Goal: Information Seeking & Learning: Learn about a topic

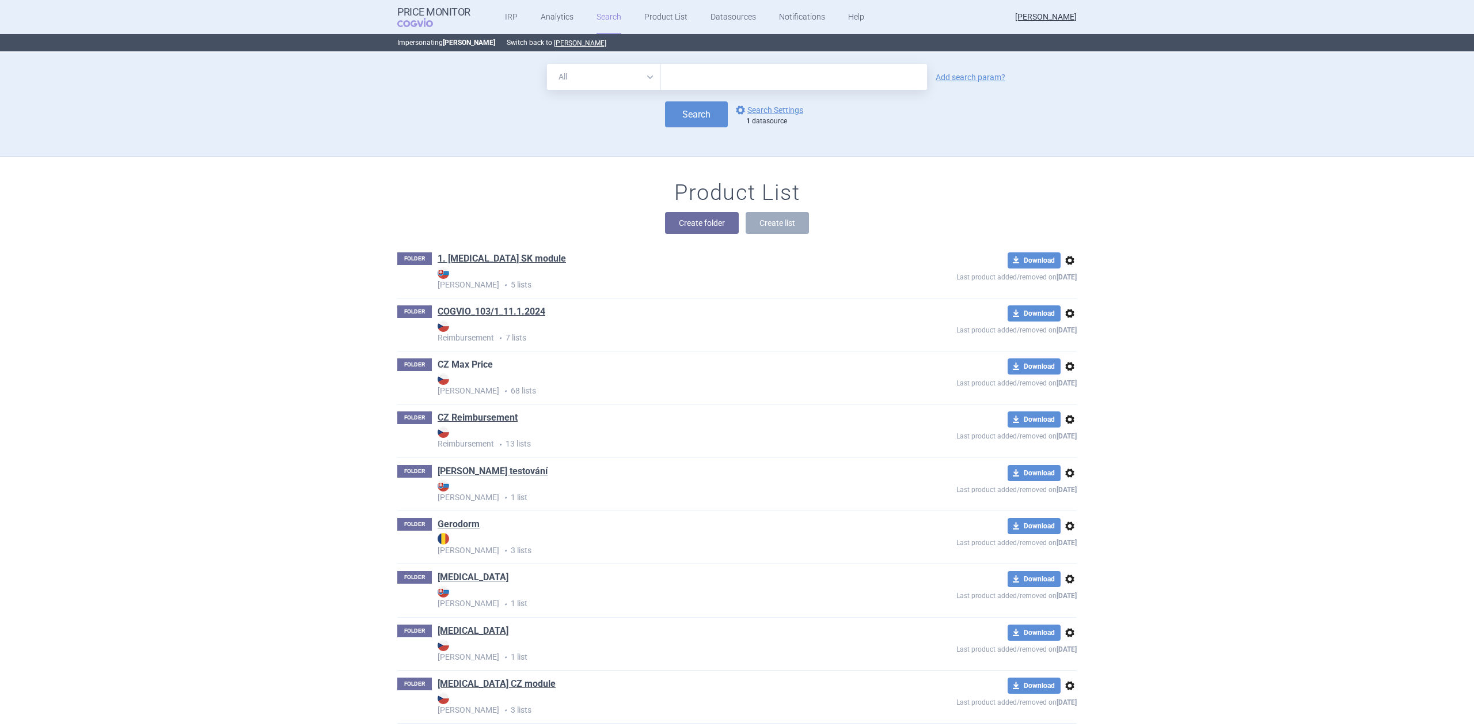
scroll to position [77, 0]
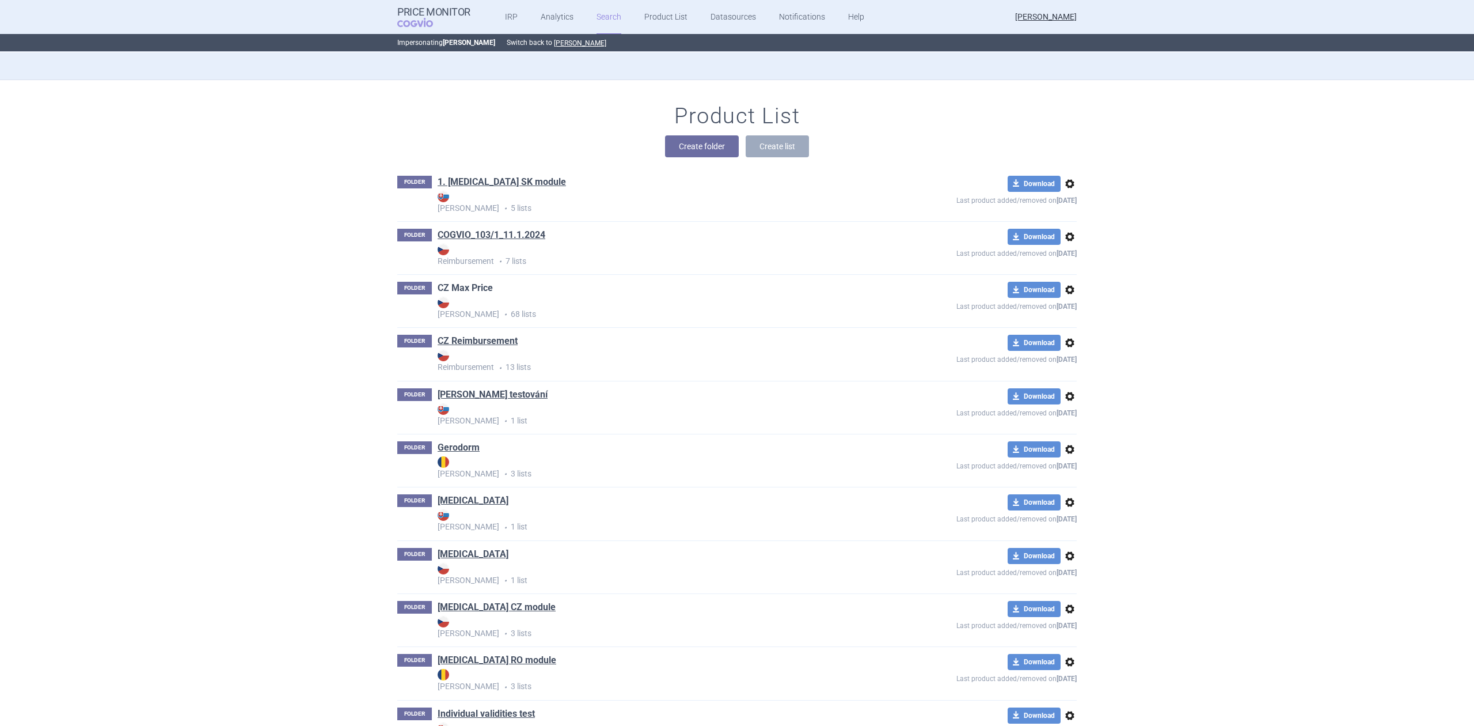
click at [442, 284] on link "CZ Max Price" at bounding box center [465, 288] width 55 height 13
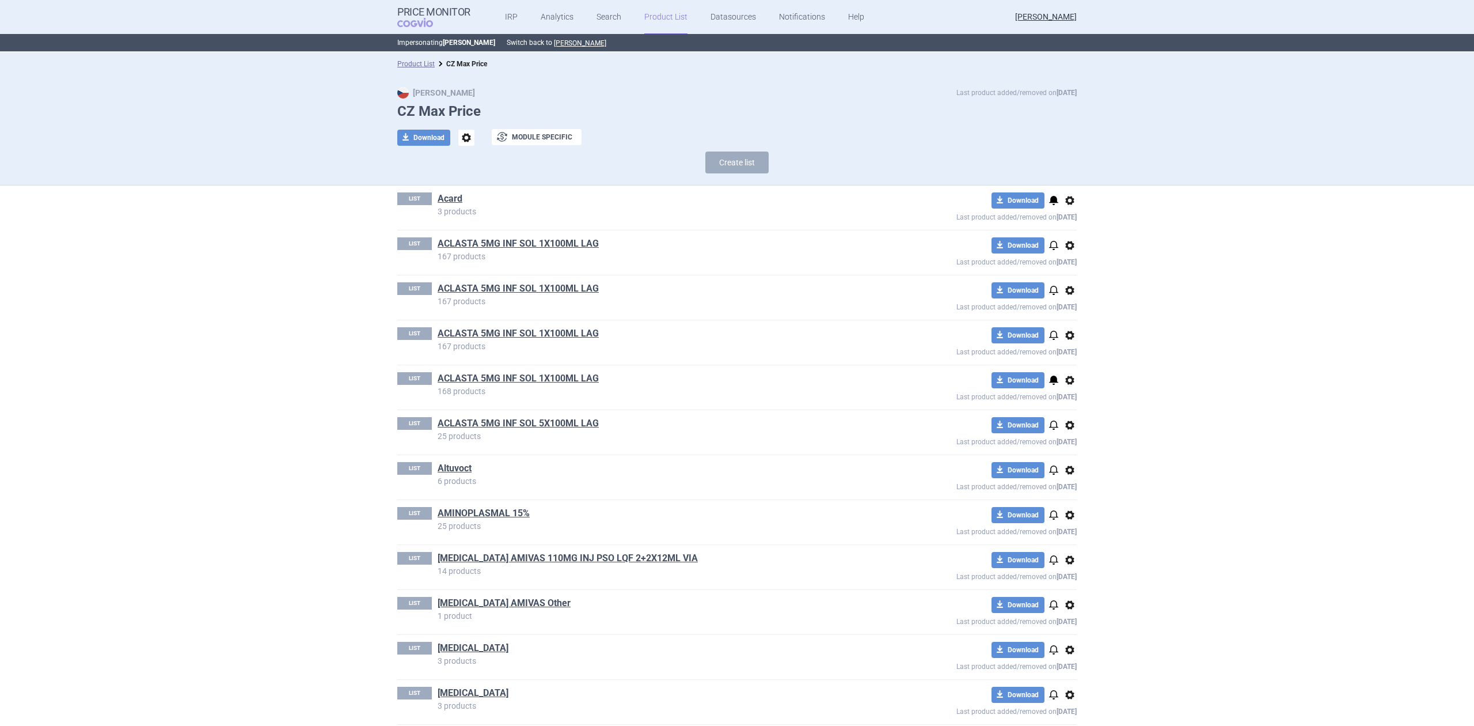
click at [505, 252] on h1 "ACLASTA 5MG INF SOL 1X100ML LAG" at bounding box center [655, 244] width 435 height 15
click at [512, 236] on div "LIST ACLASTA 5MG INF SOL 1X100ML LAG 167 products download Download notificatio…" at bounding box center [737, 252] width 680 height 44
click at [498, 245] on link "ACLASTA 5MG INF SOL 1X100ML LAG" at bounding box center [518, 243] width 161 height 13
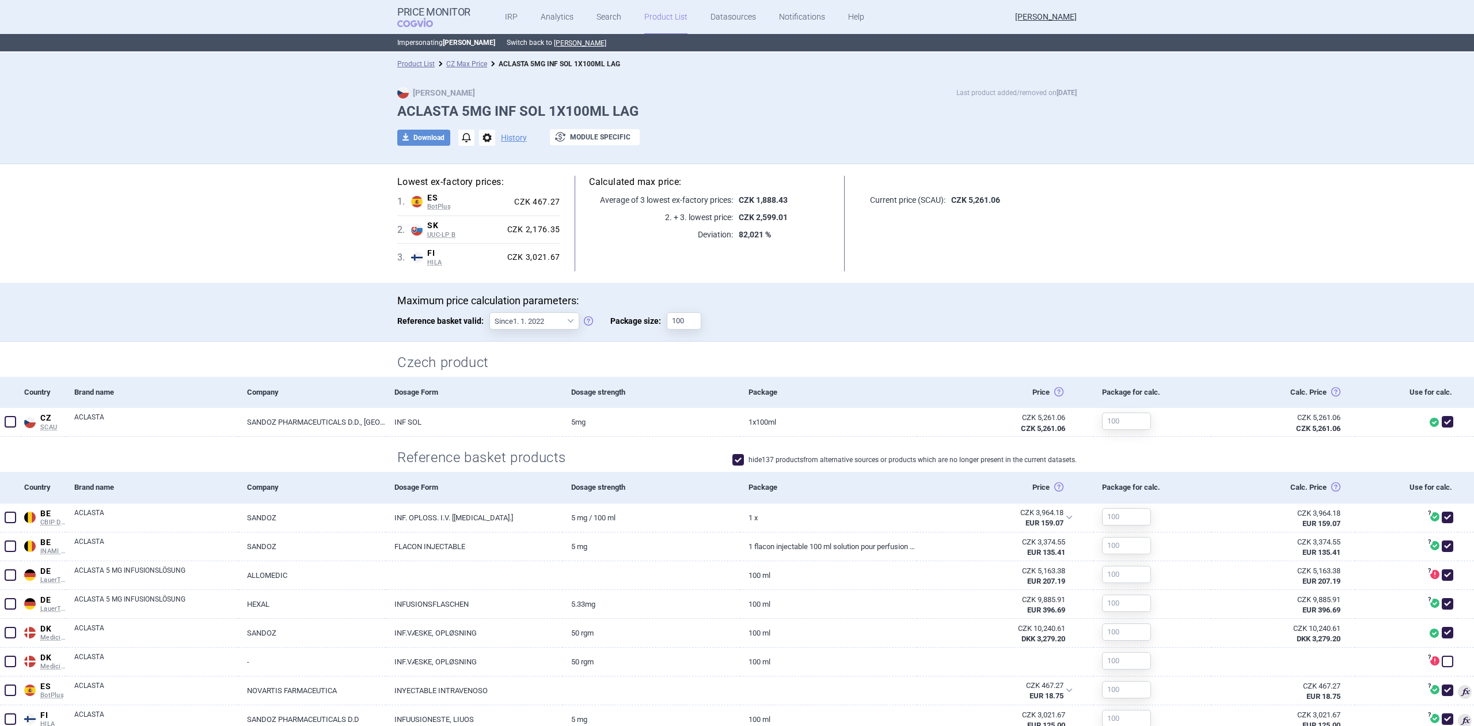
click at [446, 60] on link "CZ Max Price" at bounding box center [466, 64] width 41 height 8
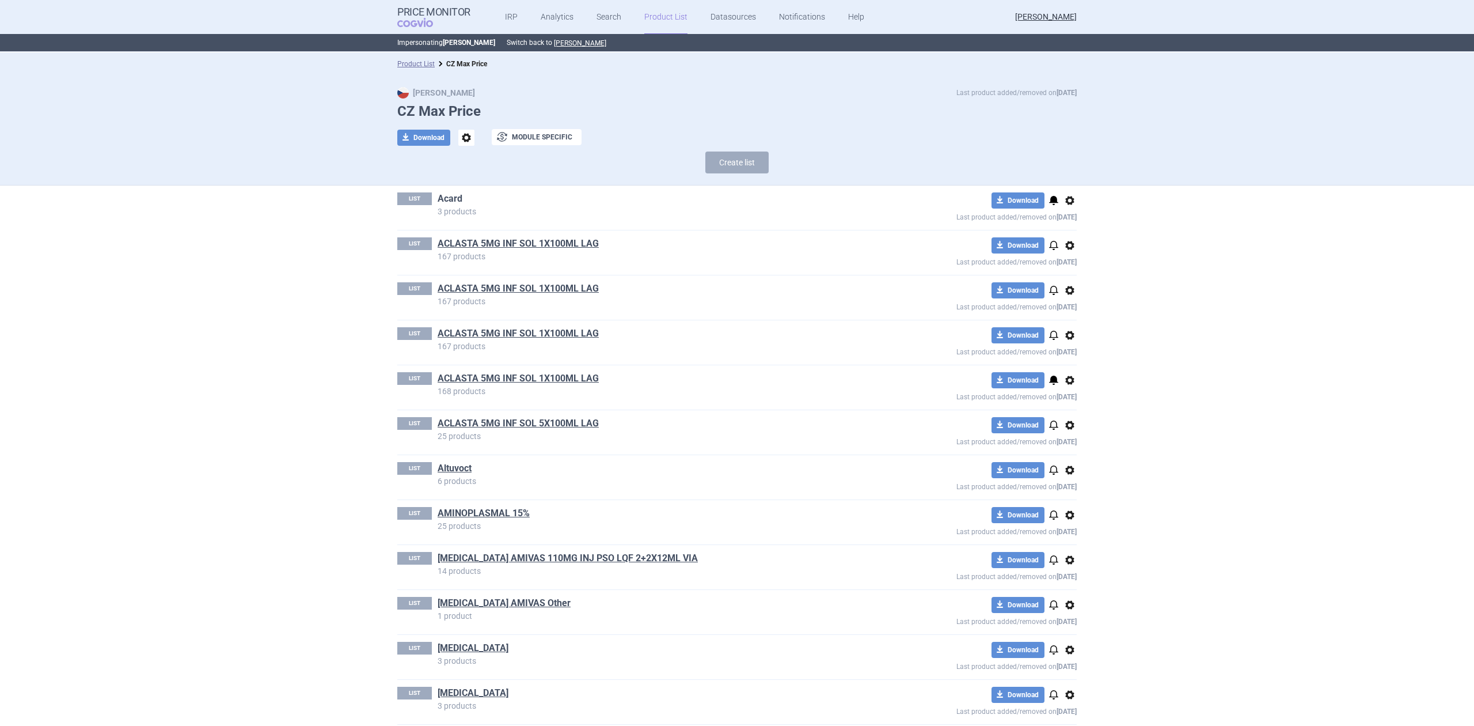
click at [447, 203] on link "Acard" at bounding box center [450, 198] width 25 height 13
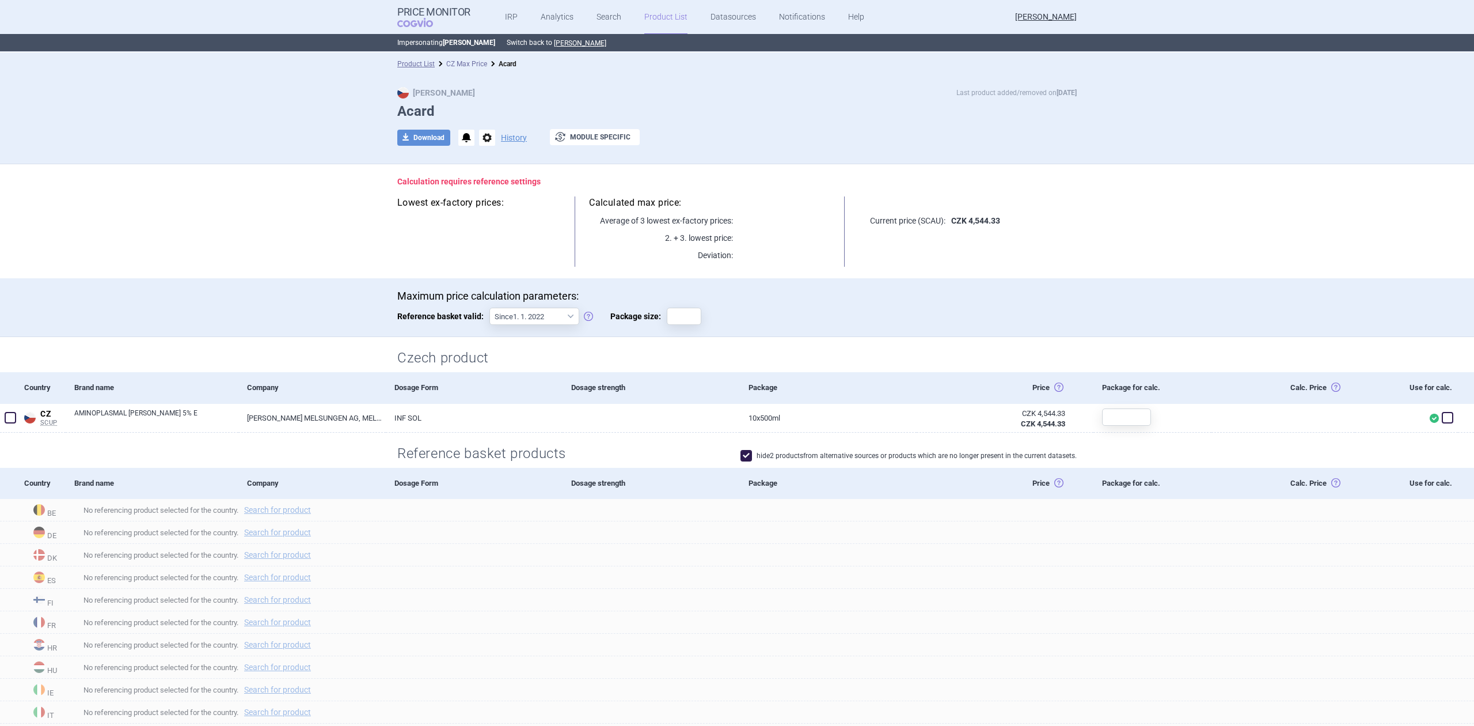
click at [452, 61] on link "CZ Max Price" at bounding box center [466, 64] width 41 height 8
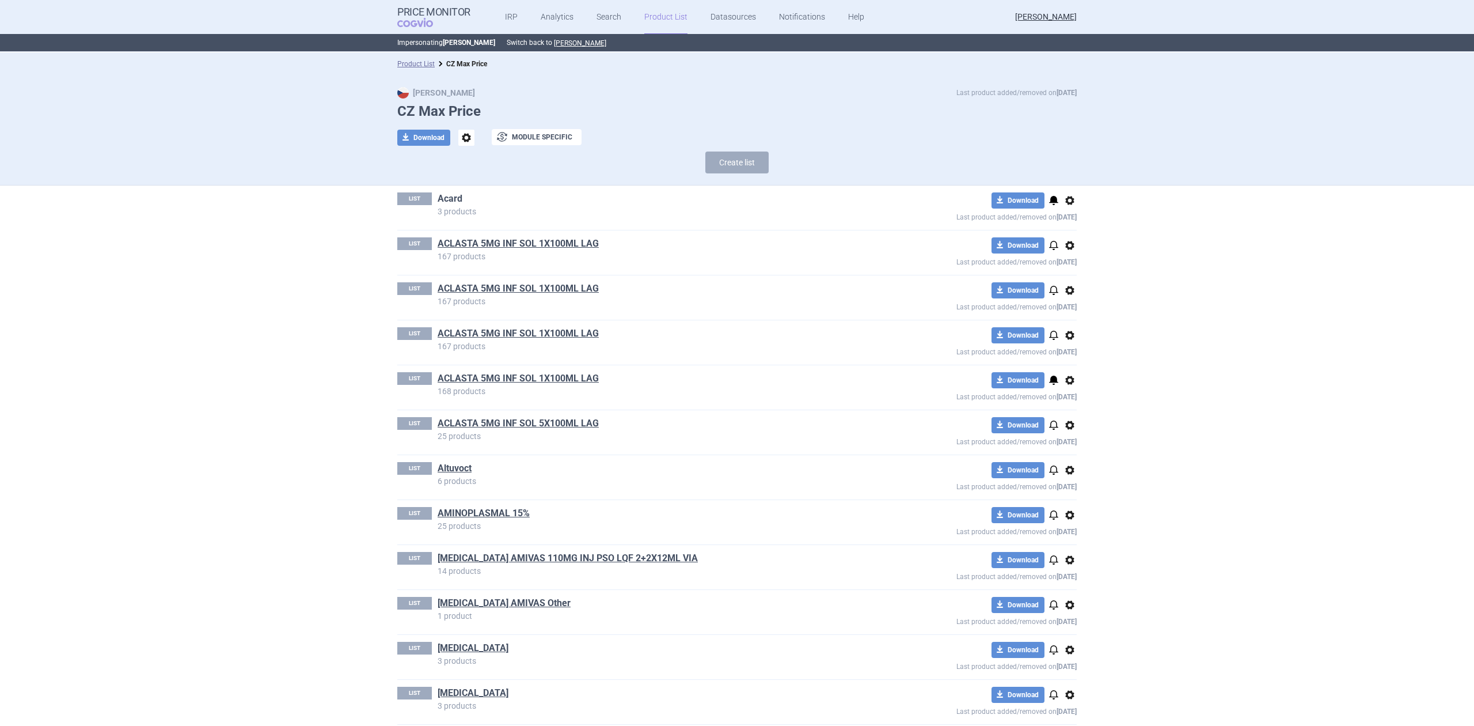
click at [440, 199] on link "Acard" at bounding box center [450, 198] width 25 height 13
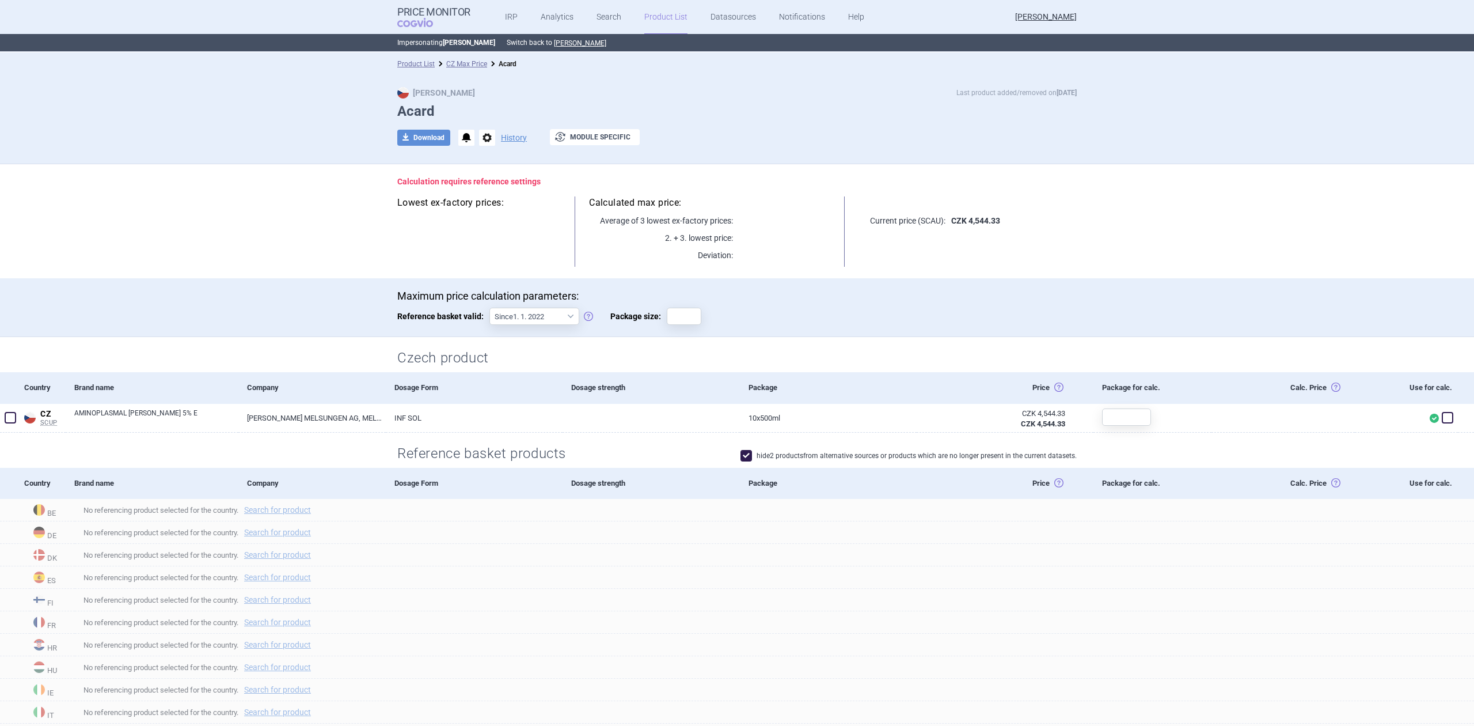
click at [464, 58] on li "CZ Max Price" at bounding box center [461, 64] width 52 height 12
click at [455, 65] on link "CZ Max Price" at bounding box center [466, 64] width 41 height 8
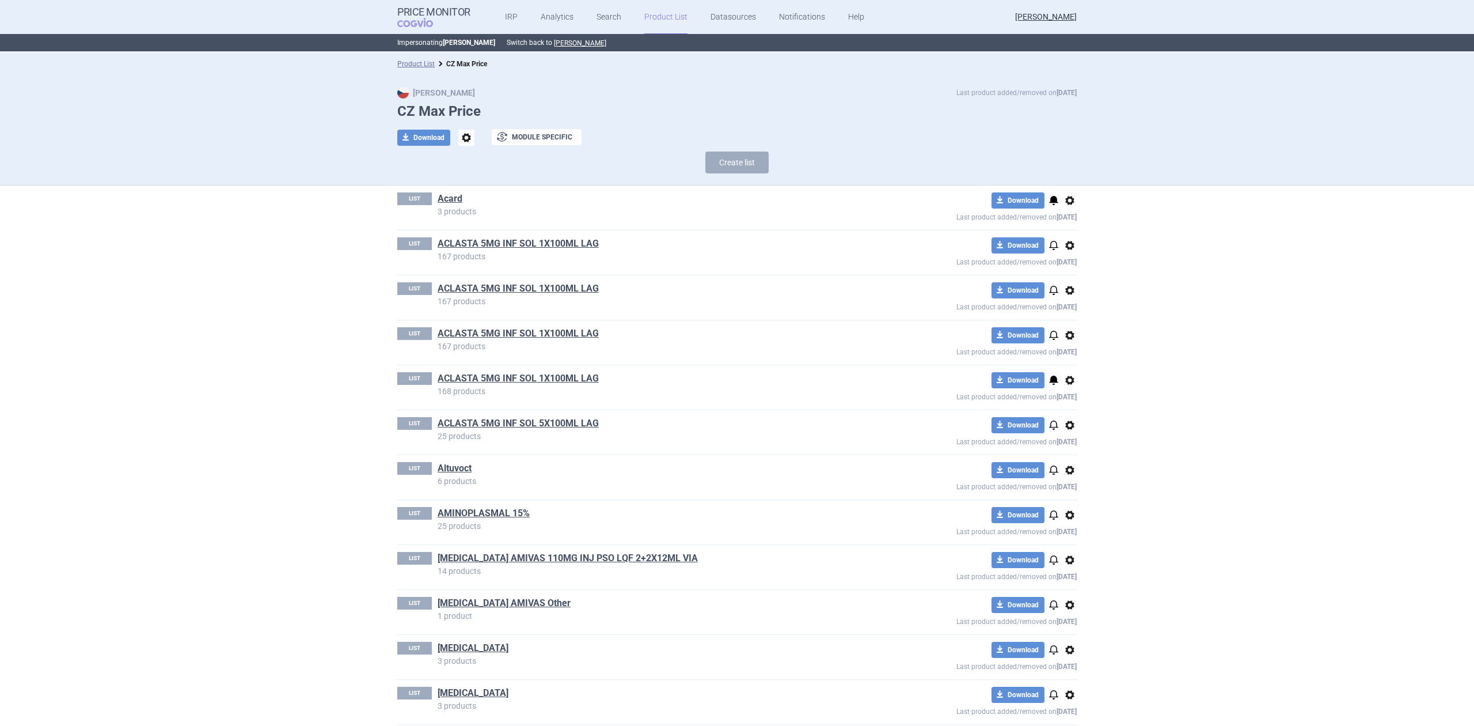
click at [491, 241] on link "ACLASTA 5MG INF SOL 1X100ML LAG" at bounding box center [518, 243] width 161 height 13
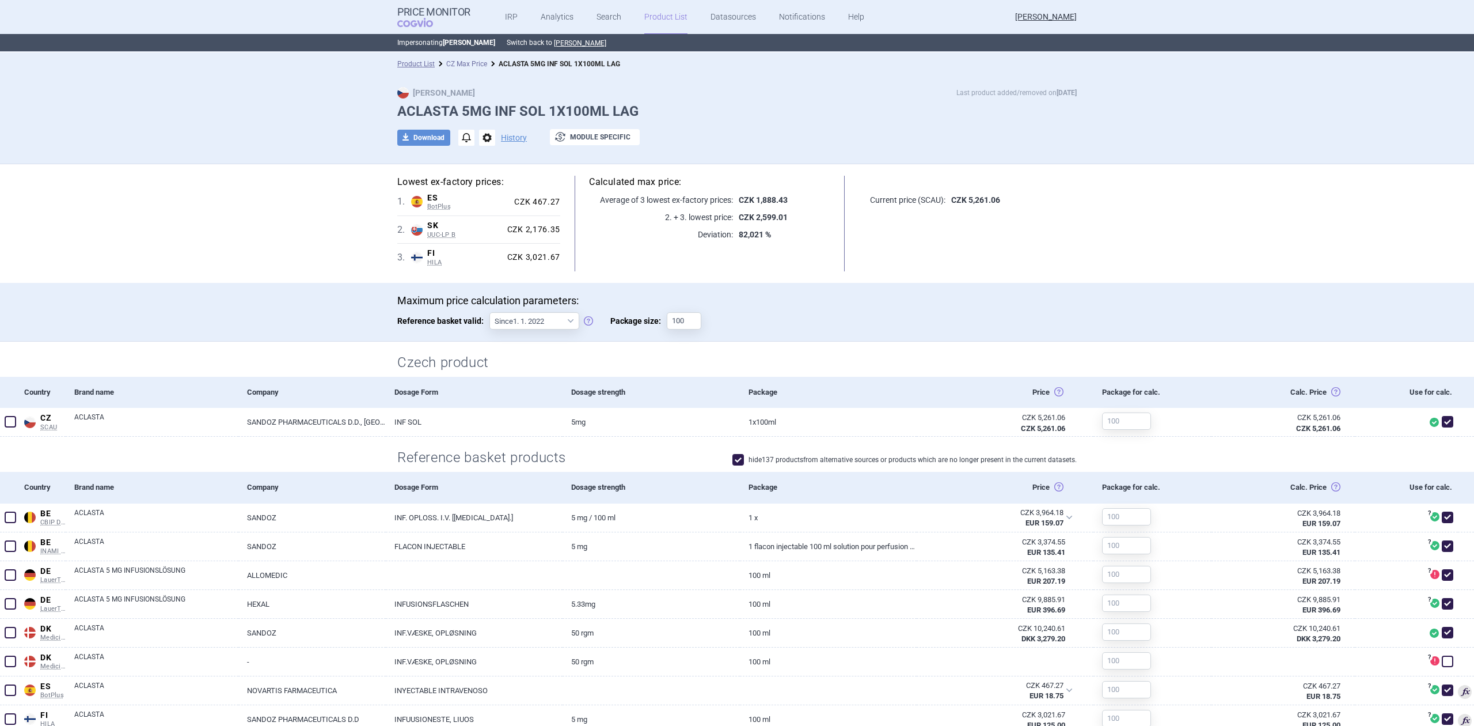
click at [476, 60] on link "CZ Max Price" at bounding box center [466, 64] width 41 height 8
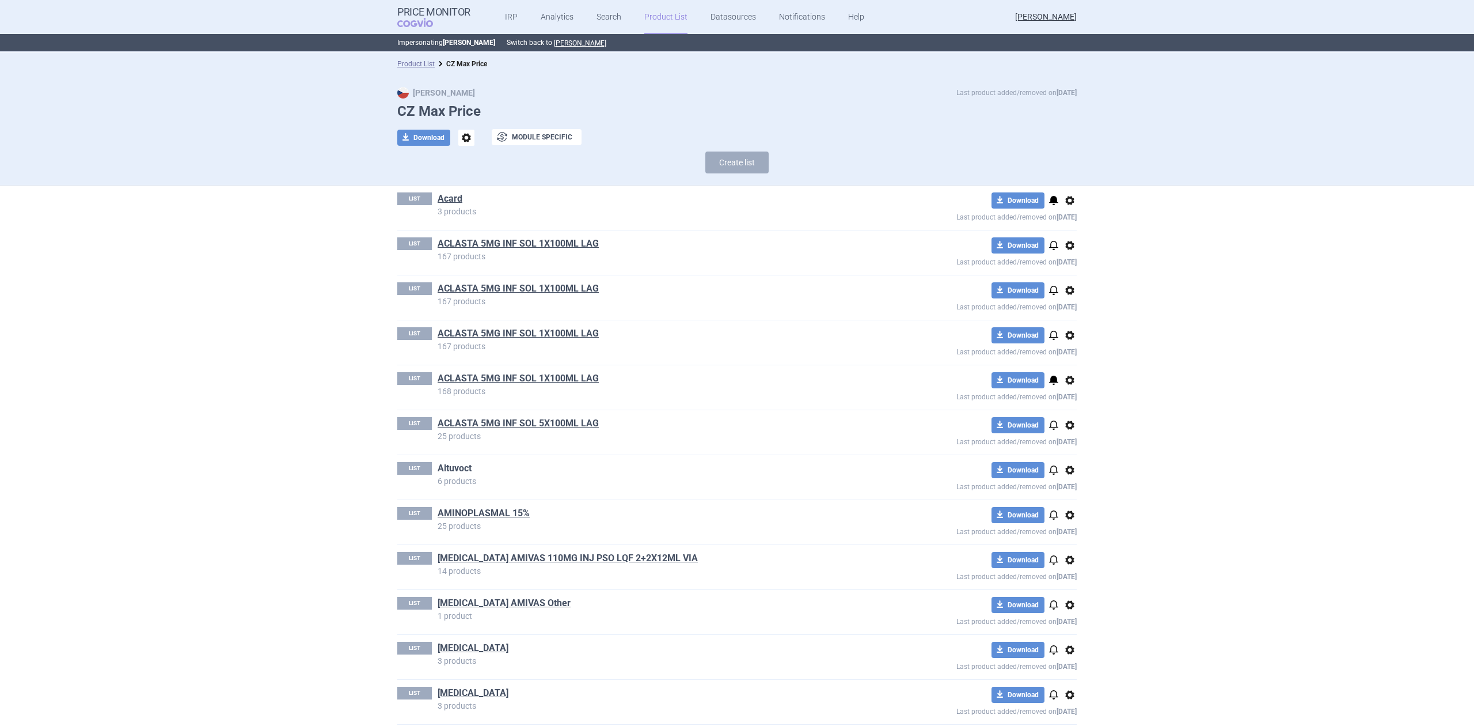
click at [456, 472] on link "Altuvoct" at bounding box center [455, 468] width 34 height 13
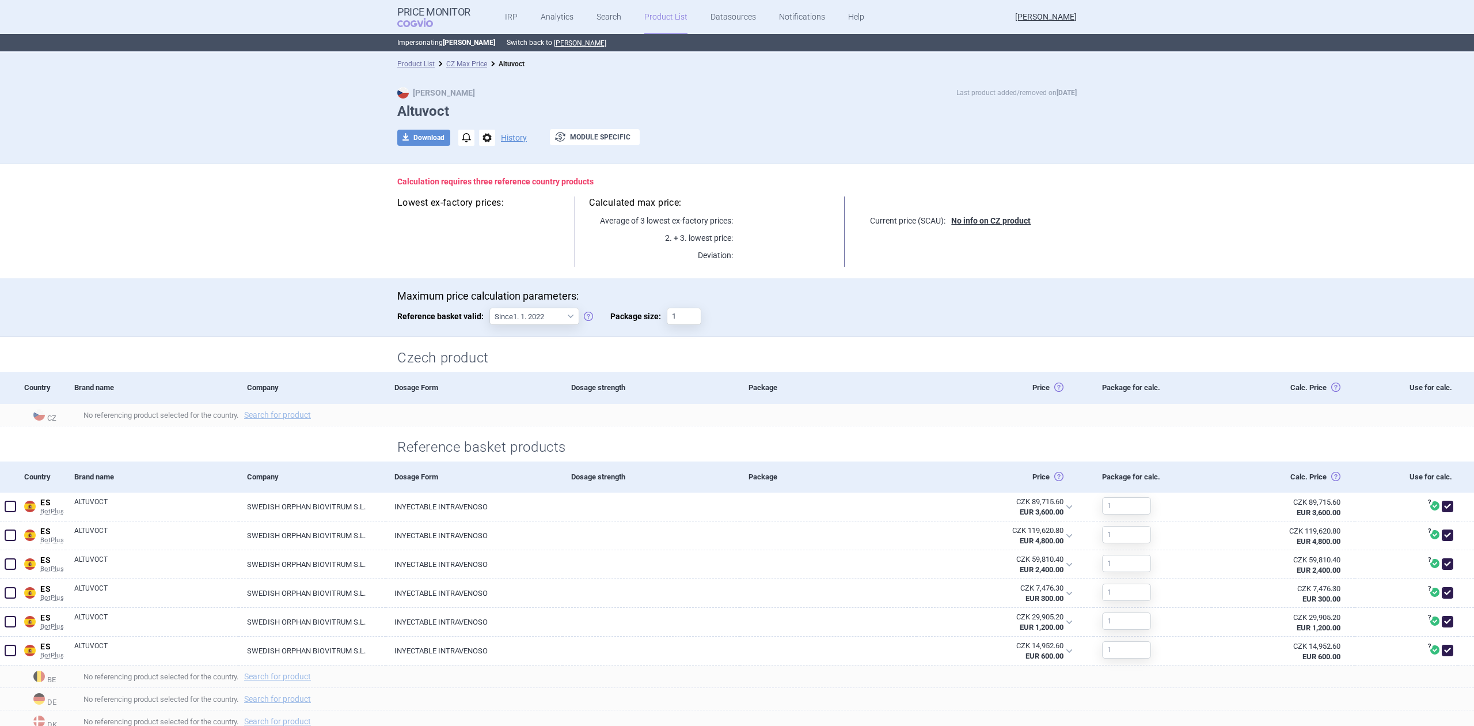
click at [460, 47] on p "Impersonating [PERSON_NAME] Switch back to [PERSON_NAME]" at bounding box center [737, 42] width 680 height 17
click at [460, 60] on link "CZ Max Price" at bounding box center [466, 64] width 41 height 8
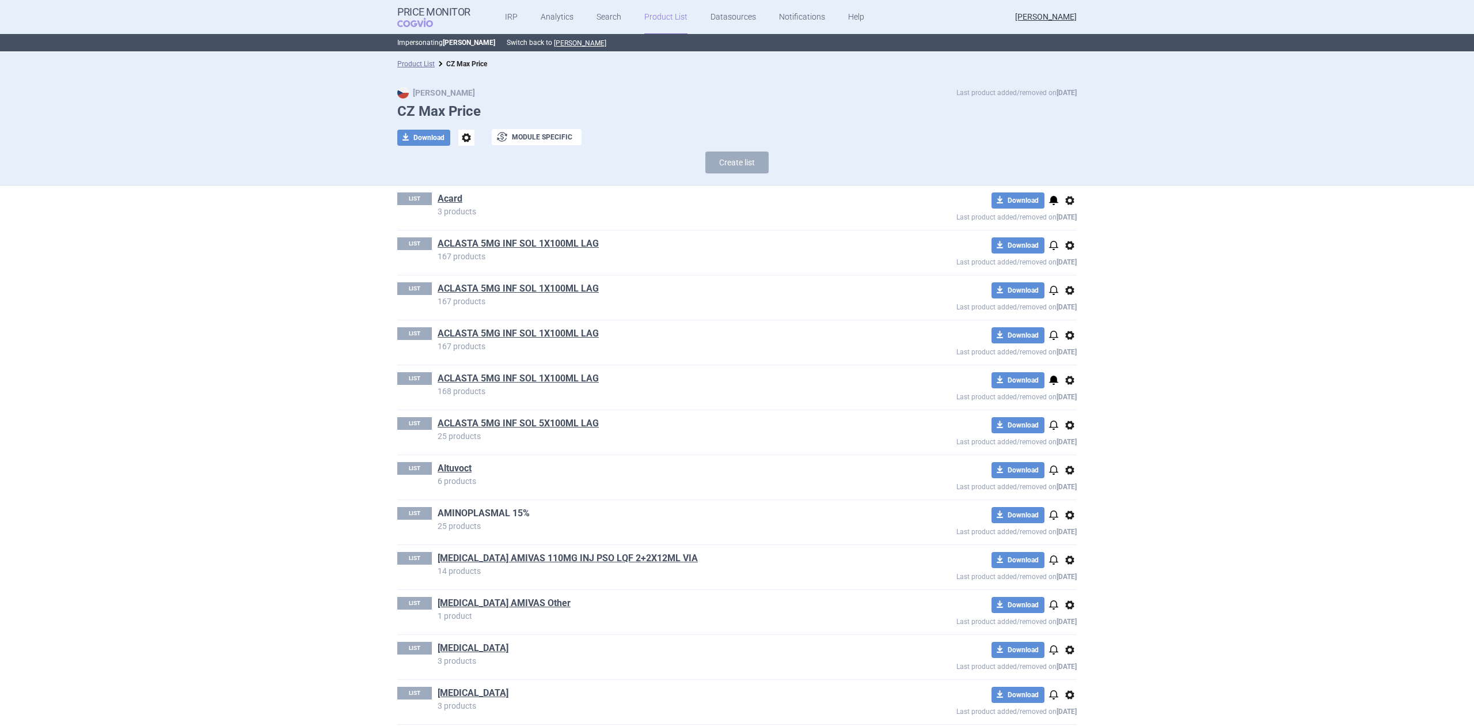
click at [450, 510] on link "AMINOPLASMAL 15%" at bounding box center [484, 513] width 92 height 13
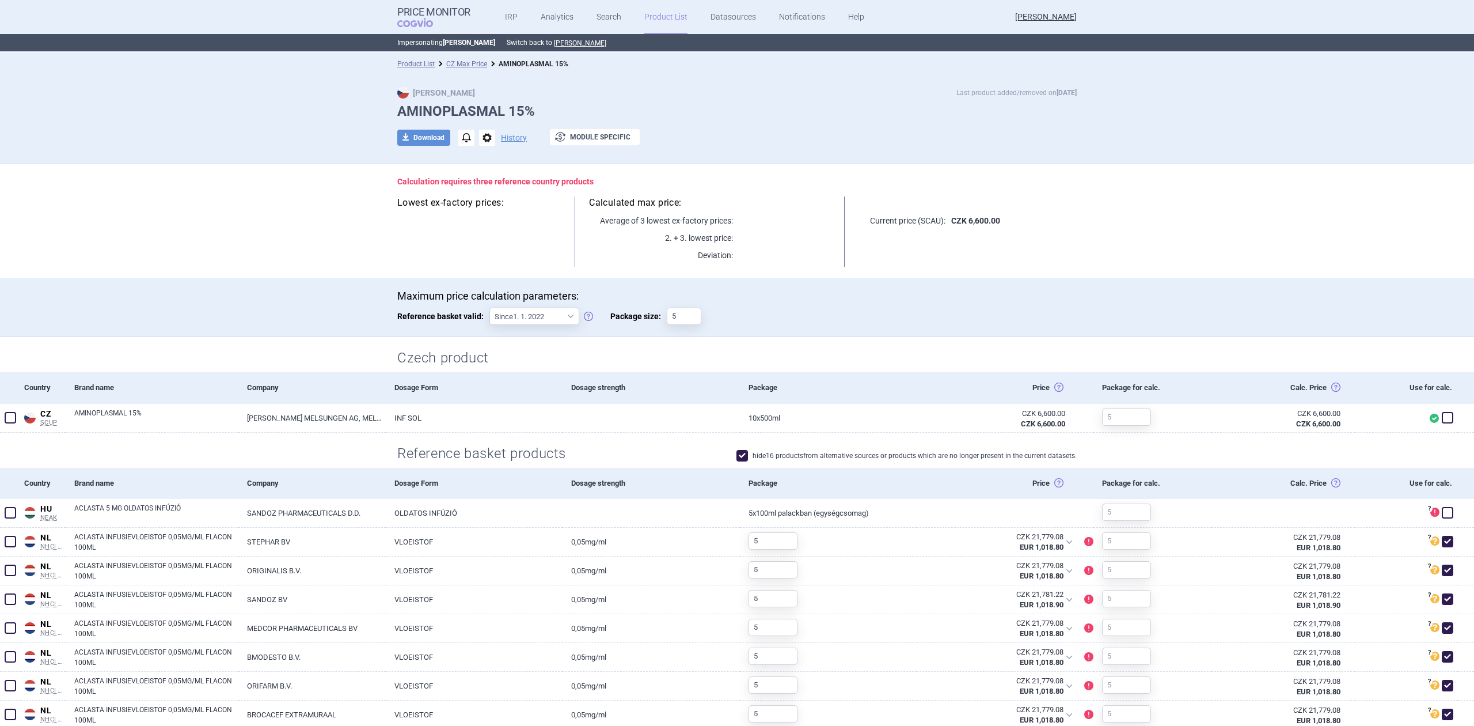
click at [440, 59] on li "CZ Max Price" at bounding box center [461, 64] width 52 height 12
click at [449, 58] on li "CZ Max Price" at bounding box center [461, 64] width 52 height 12
click at [456, 68] on li "CZ Max Price" at bounding box center [461, 64] width 52 height 12
click at [459, 65] on link "CZ Max Price" at bounding box center [466, 64] width 41 height 8
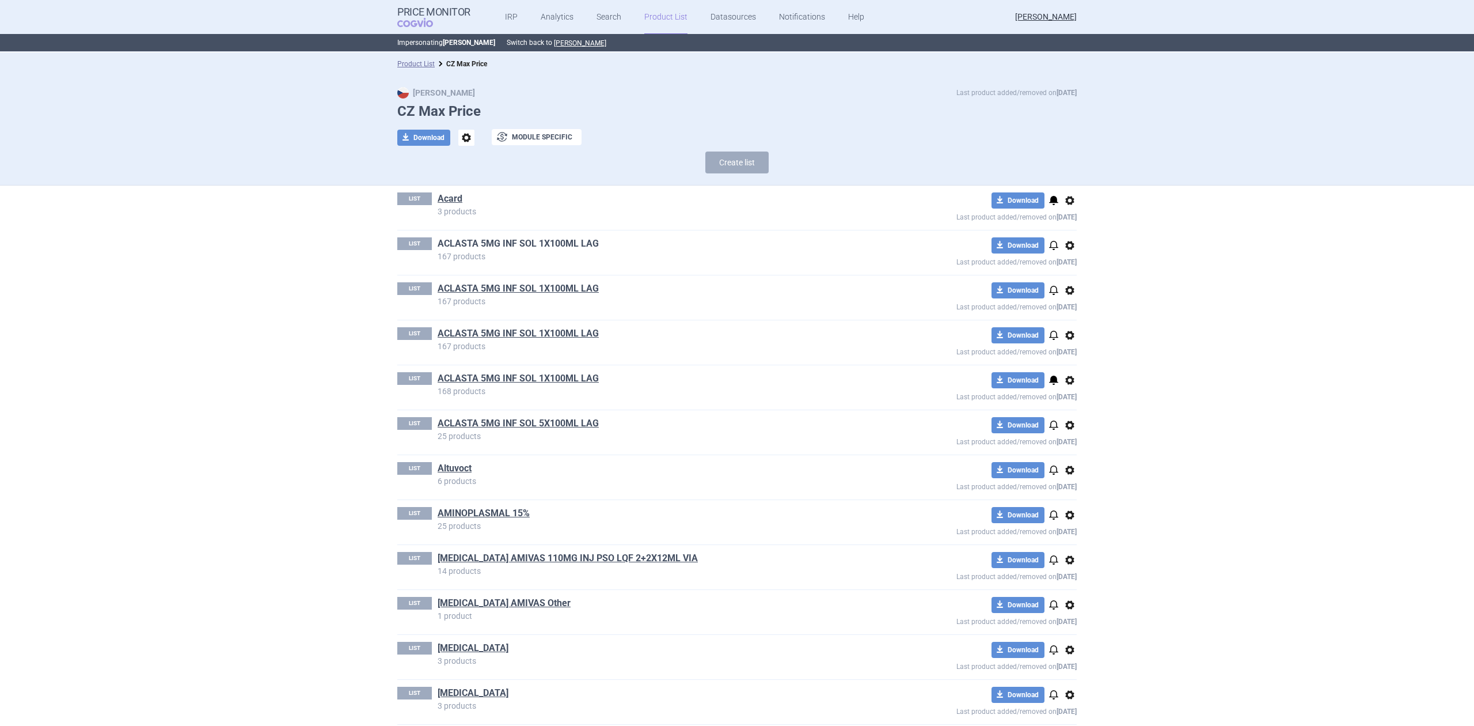
click at [492, 244] on link "ACLASTA 5MG INF SOL 1X100ML LAG" at bounding box center [518, 243] width 161 height 13
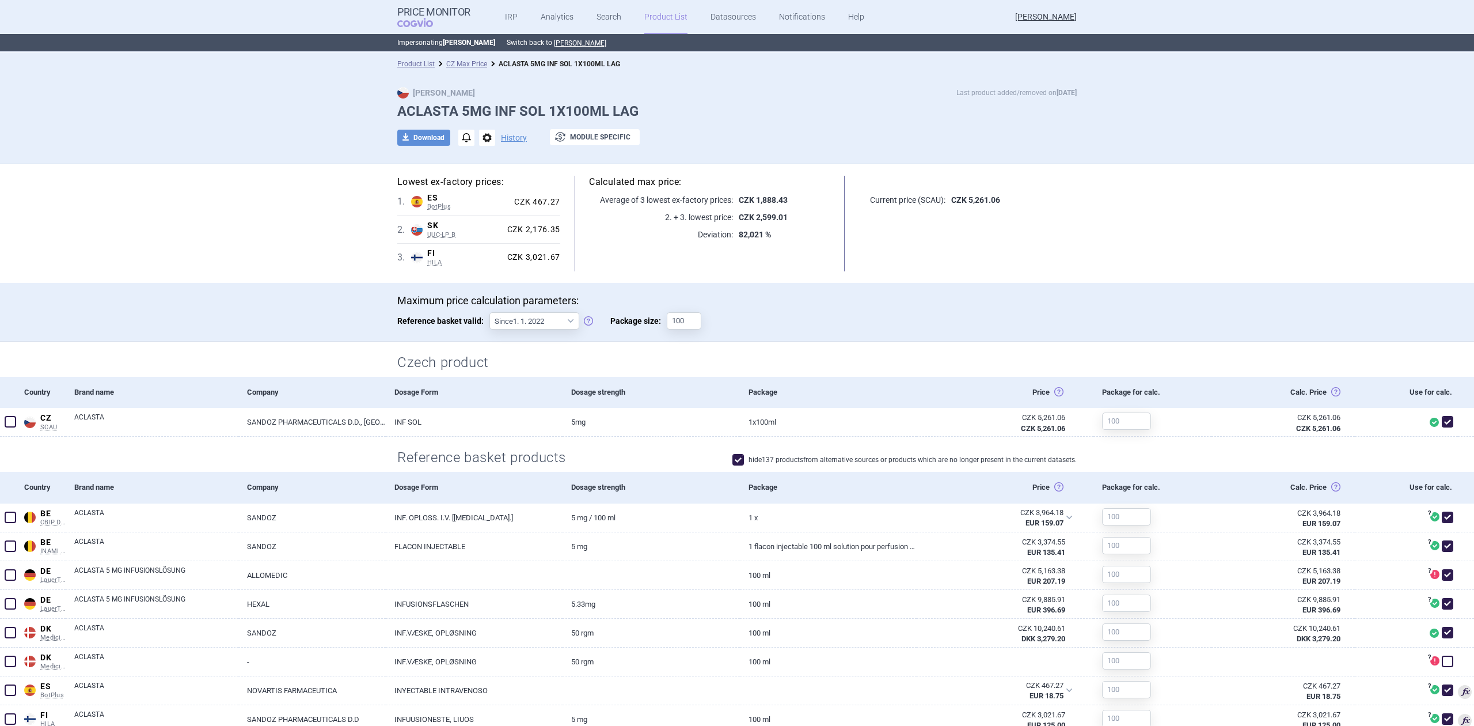
click at [454, 52] on div "Product List CZ Max Price ACLASTA 5MG INF SOL 1X100ML LAG" at bounding box center [737, 63] width 1474 height 23
click at [450, 56] on div "Product List CZ Max Price ACLASTA 5MG INF SOL 1X100ML LAG" at bounding box center [737, 63] width 1474 height 23
click at [449, 65] on link "CZ Max Price" at bounding box center [466, 64] width 41 height 8
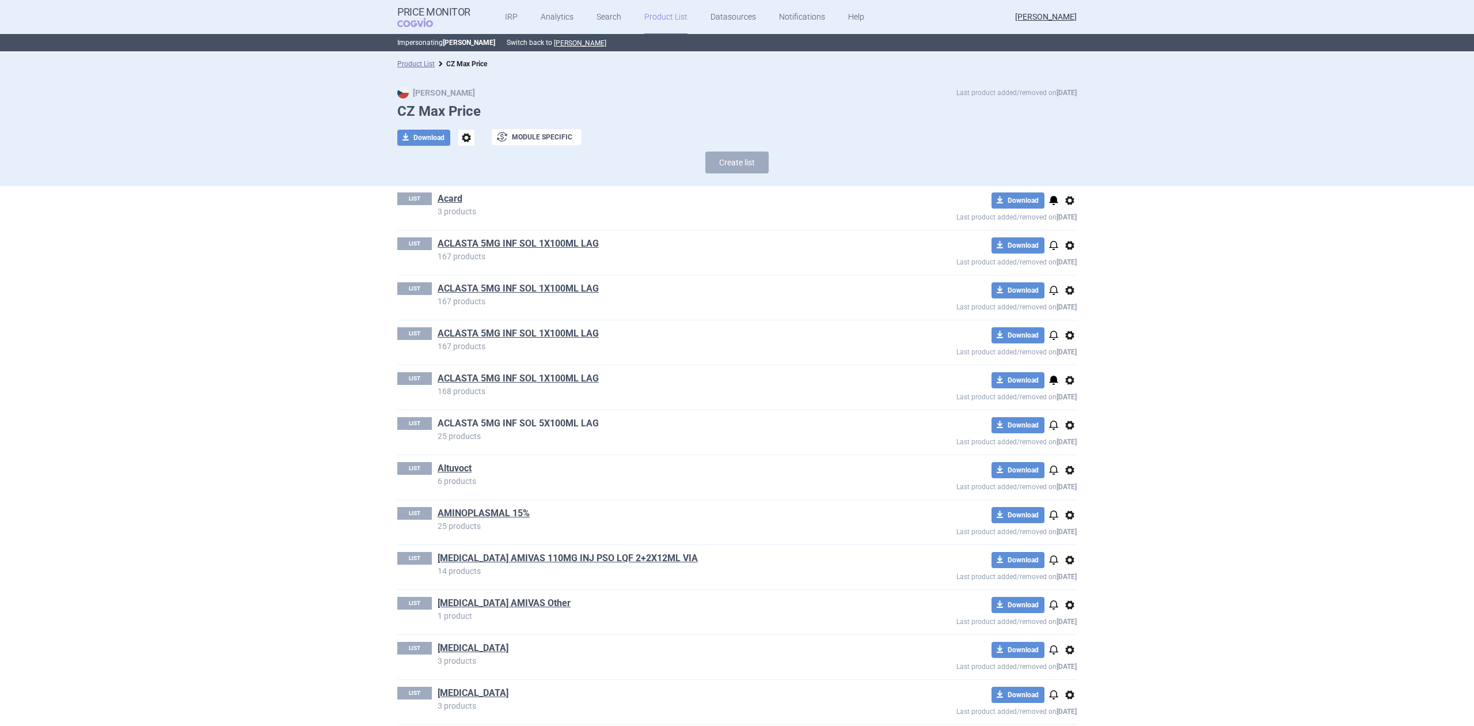
click at [488, 418] on link "ACLASTA 5MG INF SOL 5X100ML LAG" at bounding box center [518, 423] width 161 height 13
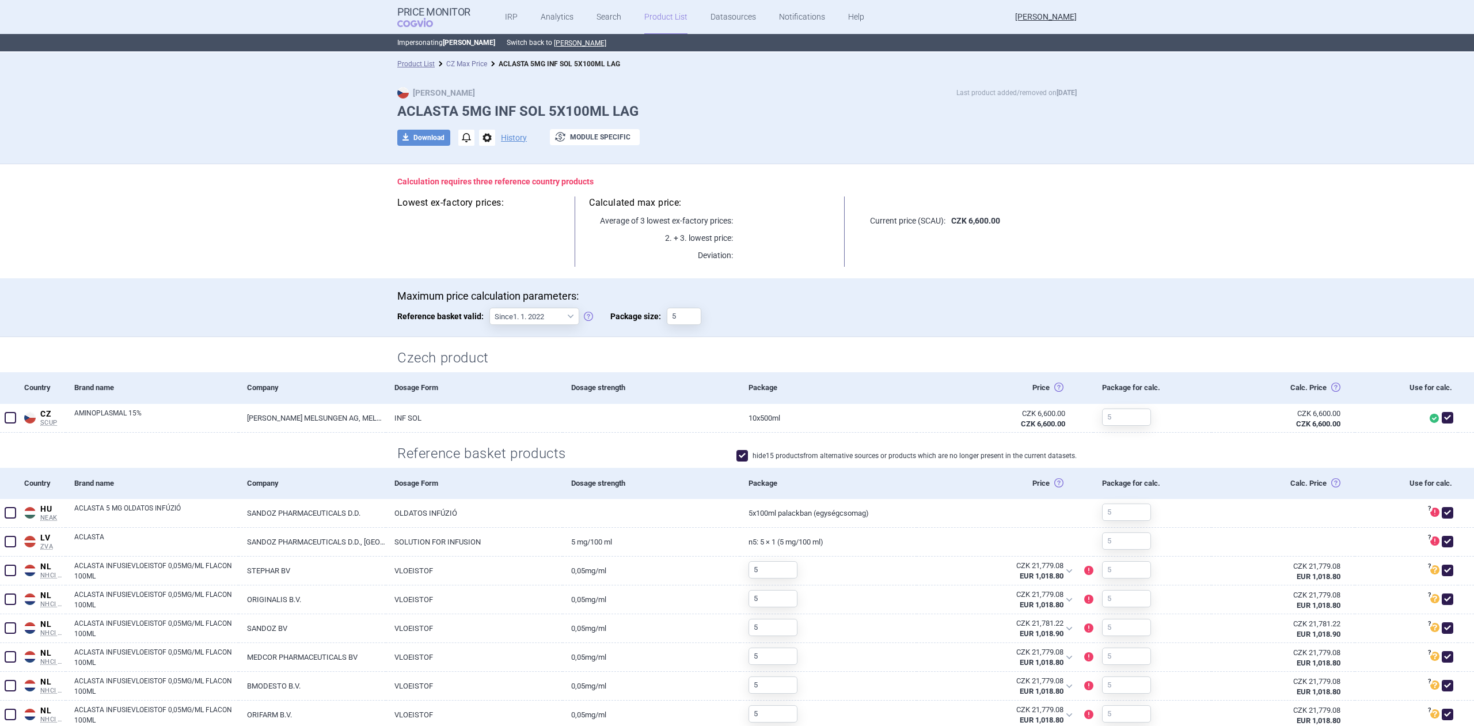
click at [453, 65] on link "CZ Max Price" at bounding box center [466, 64] width 41 height 8
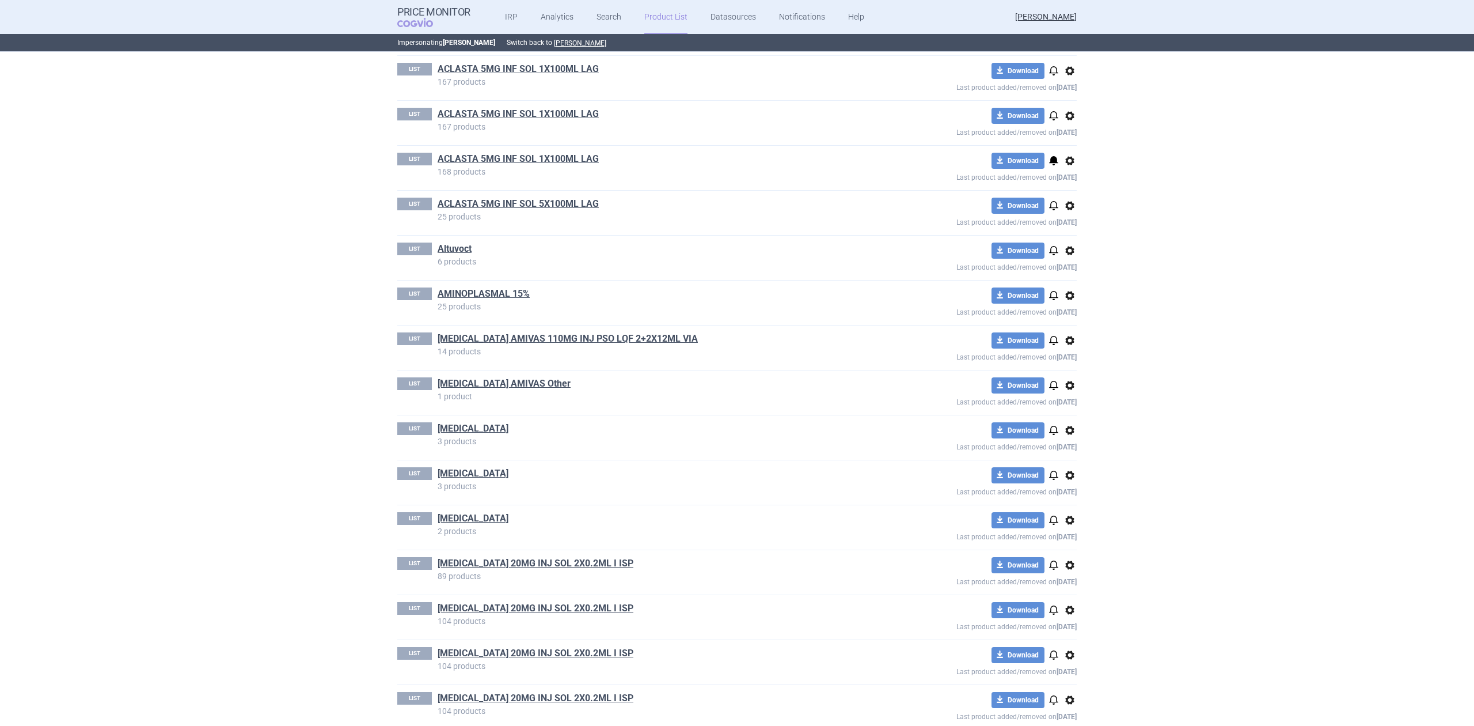
scroll to position [461, 0]
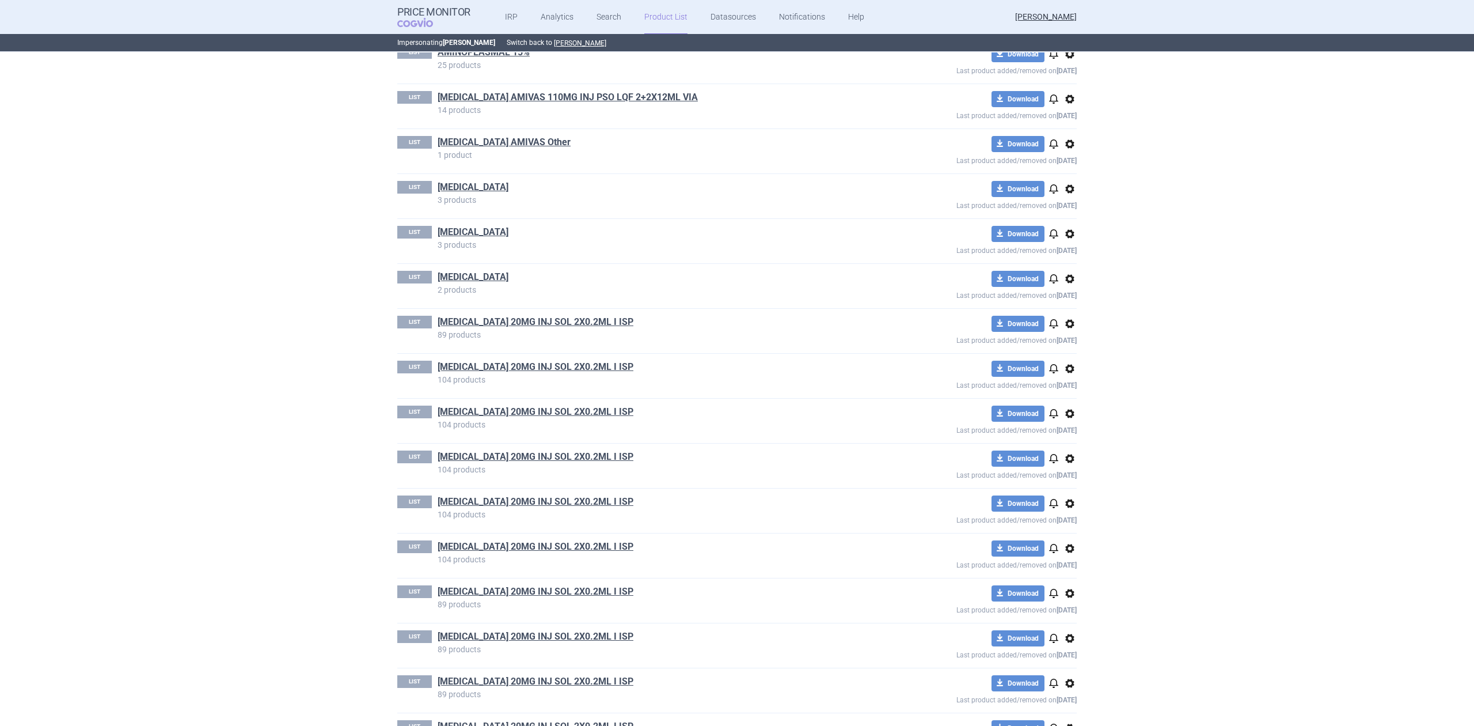
click at [479, 361] on div "LIST [MEDICAL_DATA] 20MG INJ SOL 2X0.2ML I ISP 104 products download Download n…" at bounding box center [737, 376] width 680 height 44
click at [479, 362] on div "LIST [MEDICAL_DATA] 20MG INJ SOL 2X0.2ML I ISP 104 products download Download n…" at bounding box center [737, 376] width 680 height 44
click at [471, 372] on link "[MEDICAL_DATA] 20MG INJ SOL 2X0.2ML I ISP" at bounding box center [536, 367] width 196 height 13
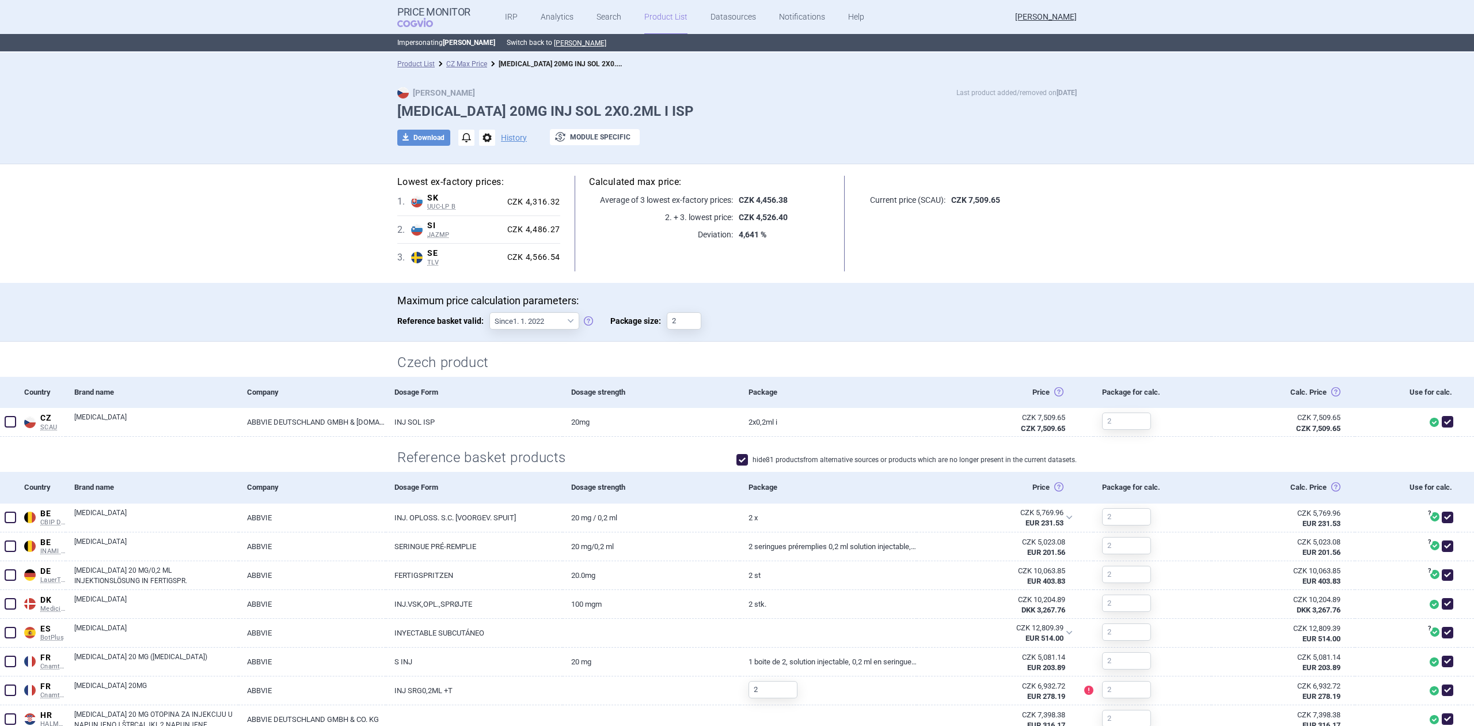
click at [180, 274] on section "Lowest ex-factory prices: 1 . SK UUC-LP B Slovakia UUC-LP B List of medicinal p…" at bounding box center [737, 687] width 1474 height 1047
click at [490, 323] on select "Since 1. 1. 2022 Since 1. 2. 2020 Since 1. 1. 2018 Since 1. 4. 2012" at bounding box center [535, 320] width 90 height 17
click at [374, 337] on div "Maximum price calculation parameters: Reference basket valid: Since 1. 1. 2022 …" at bounding box center [737, 317] width 726 height 47
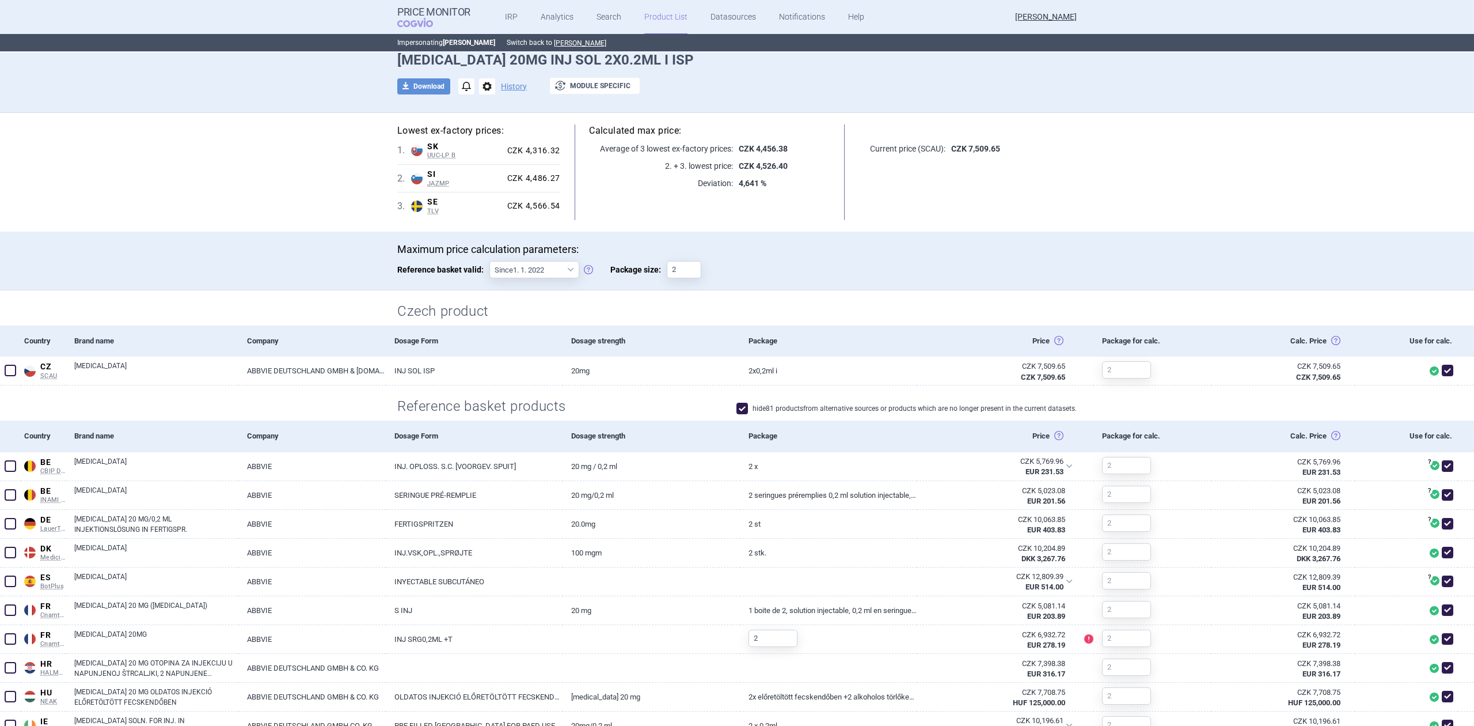
scroll to position [24, 0]
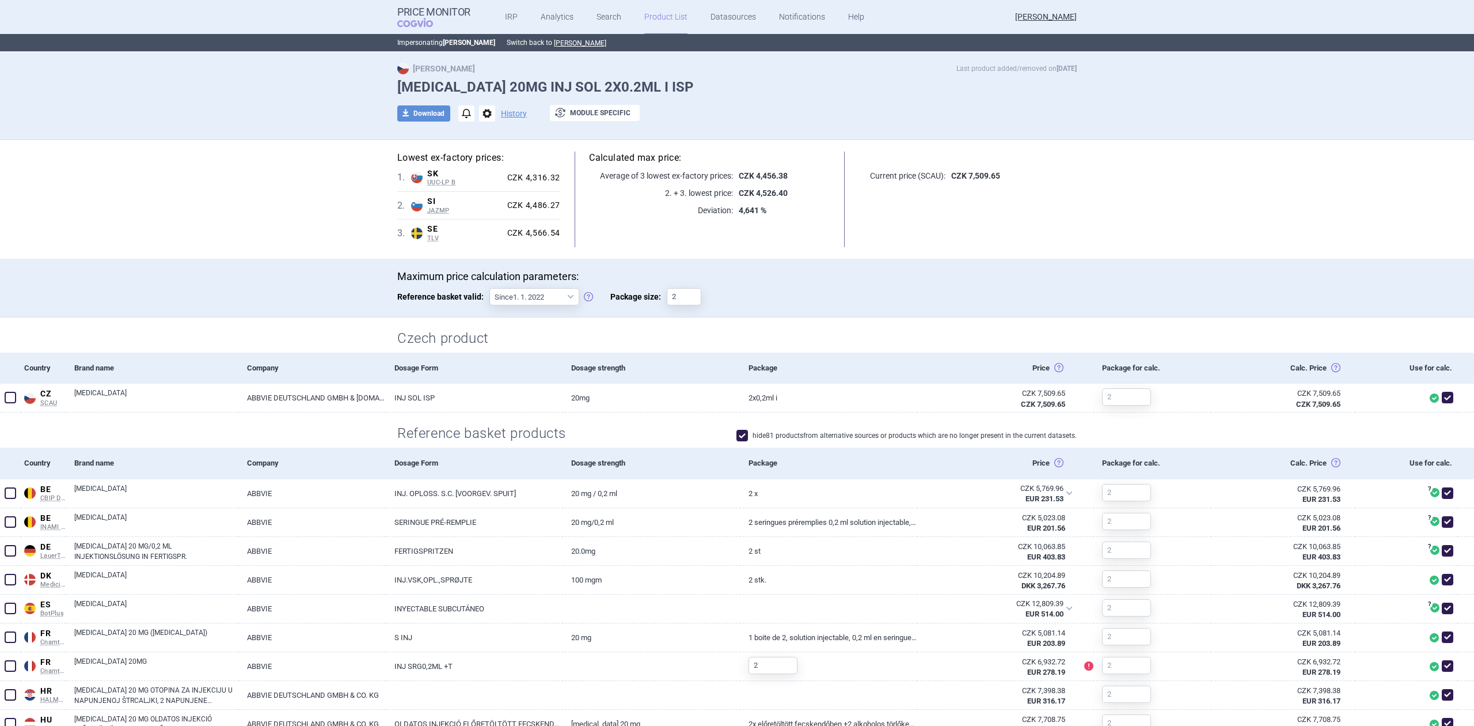
click at [728, 430] on div "hide 81 products from alternative sources or products which are no longer prese…" at bounding box center [826, 435] width 502 height 16
click at [734, 427] on span at bounding box center [742, 435] width 17 height 17
checkbox input "false"
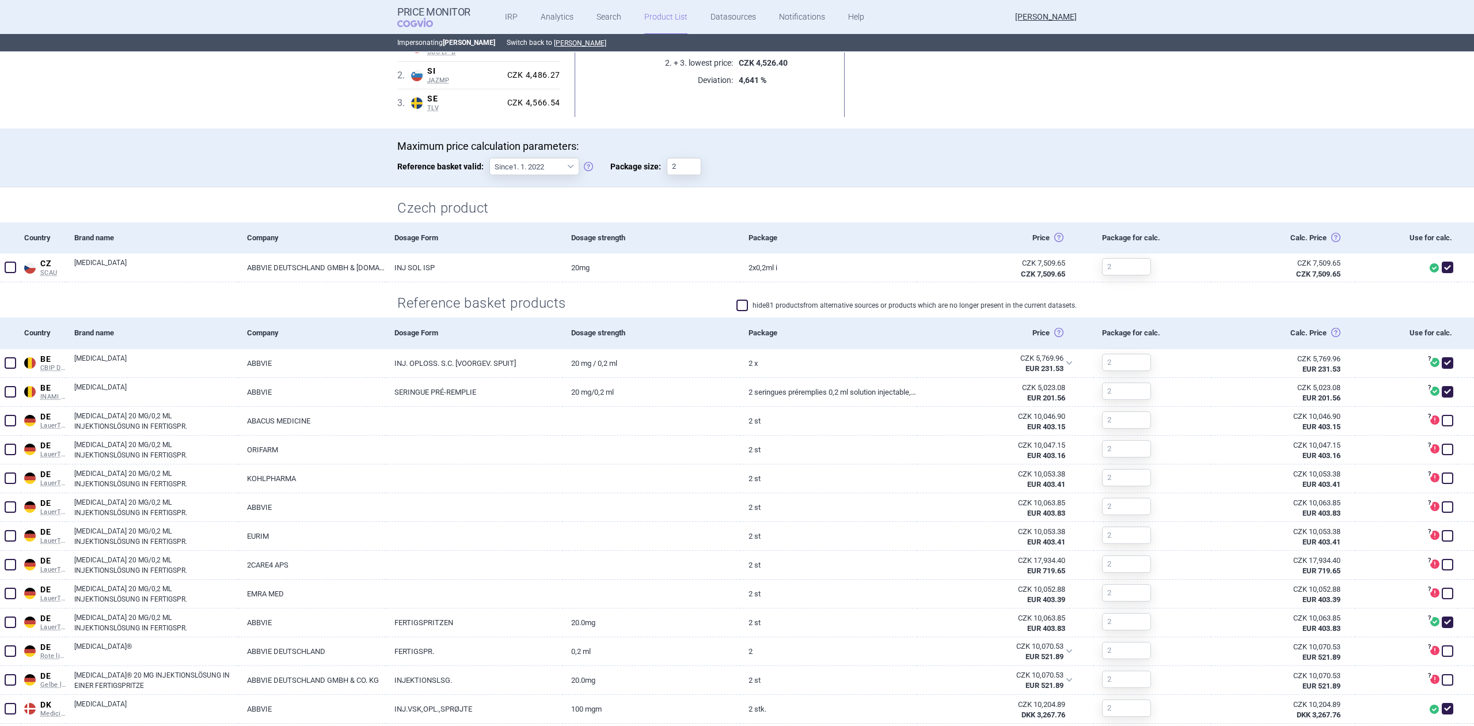
scroll to position [0, 0]
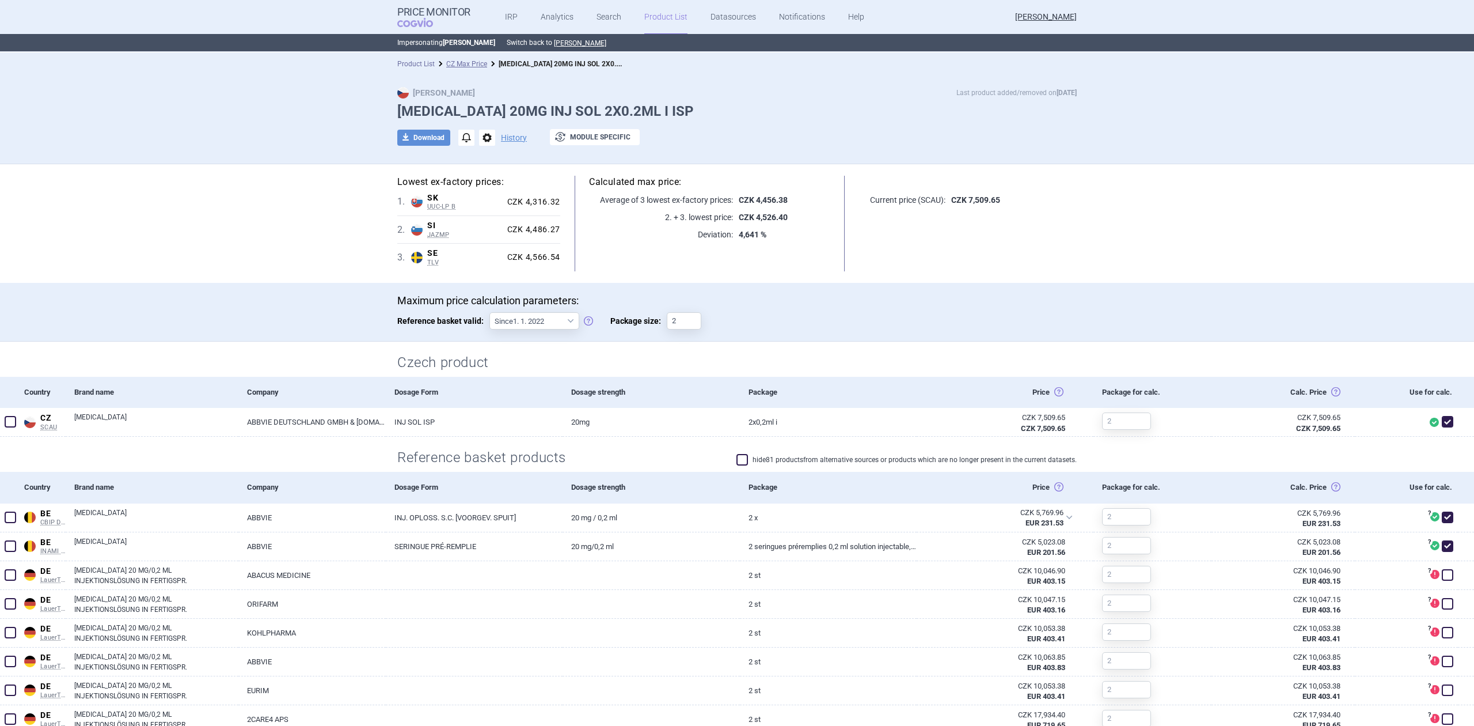
click at [424, 63] on link "Product List" at bounding box center [415, 64] width 37 height 8
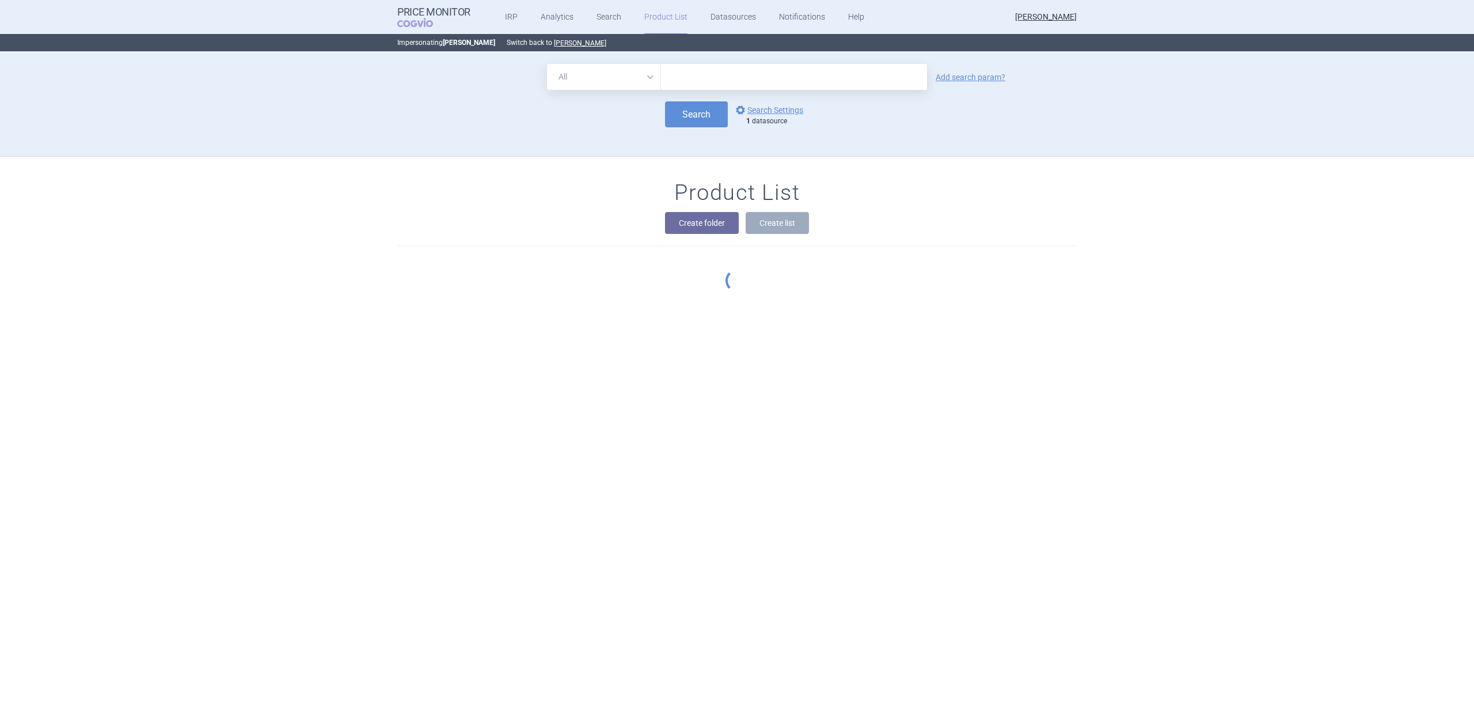
scroll to position [104, 0]
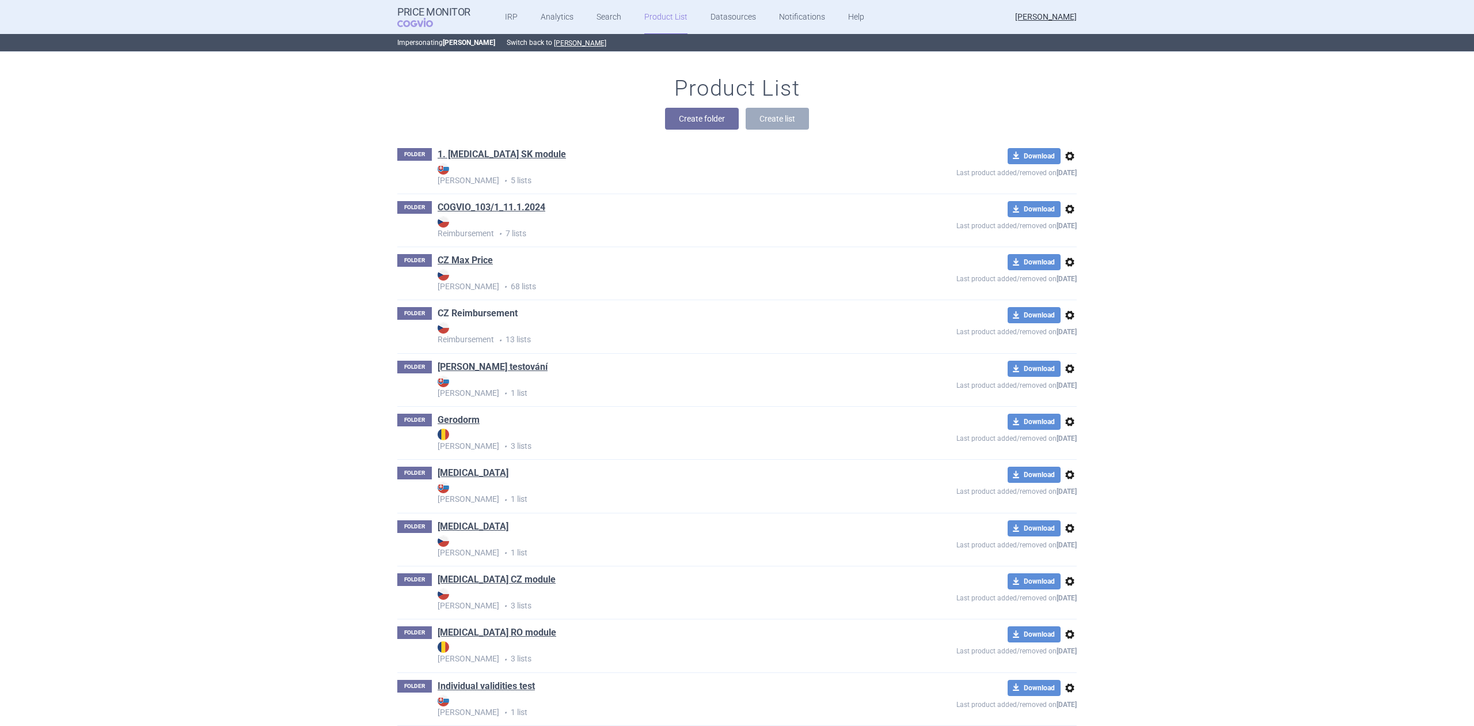
click at [475, 316] on link "CZ Reimbursement" at bounding box center [478, 313] width 80 height 13
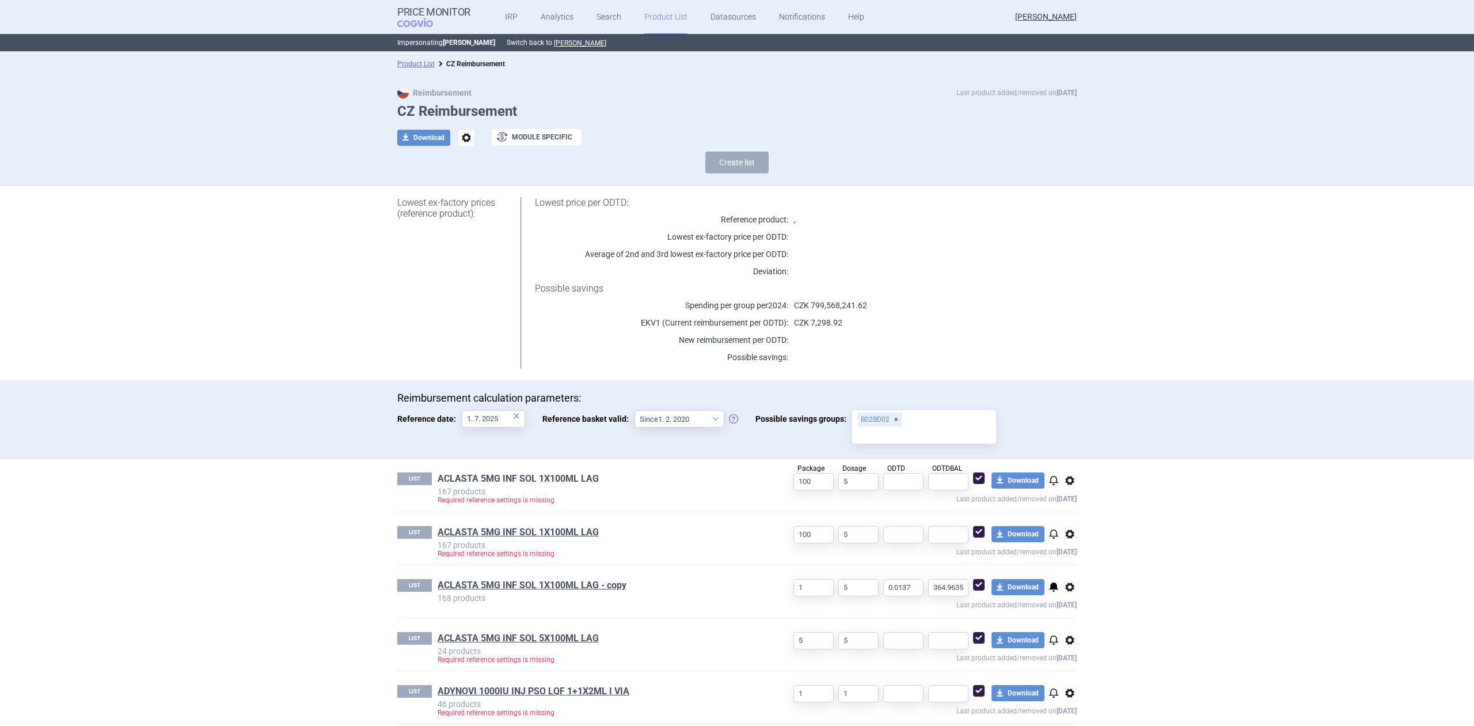
click at [525, 479] on link "ACLASTA 5MG INF SOL 1X100ML LAG" at bounding box center [518, 478] width 161 height 13
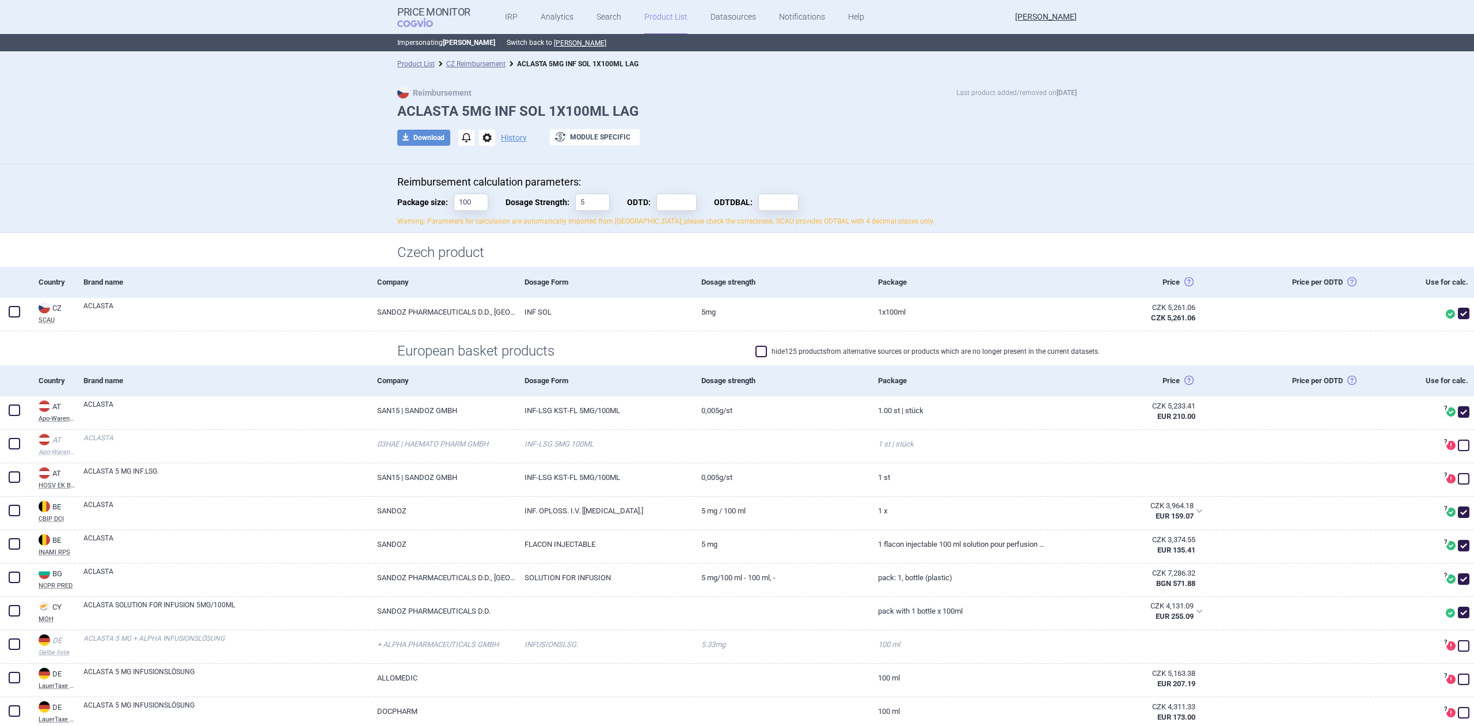
click at [756, 353] on span at bounding box center [762, 352] width 12 height 12
checkbox input "true"
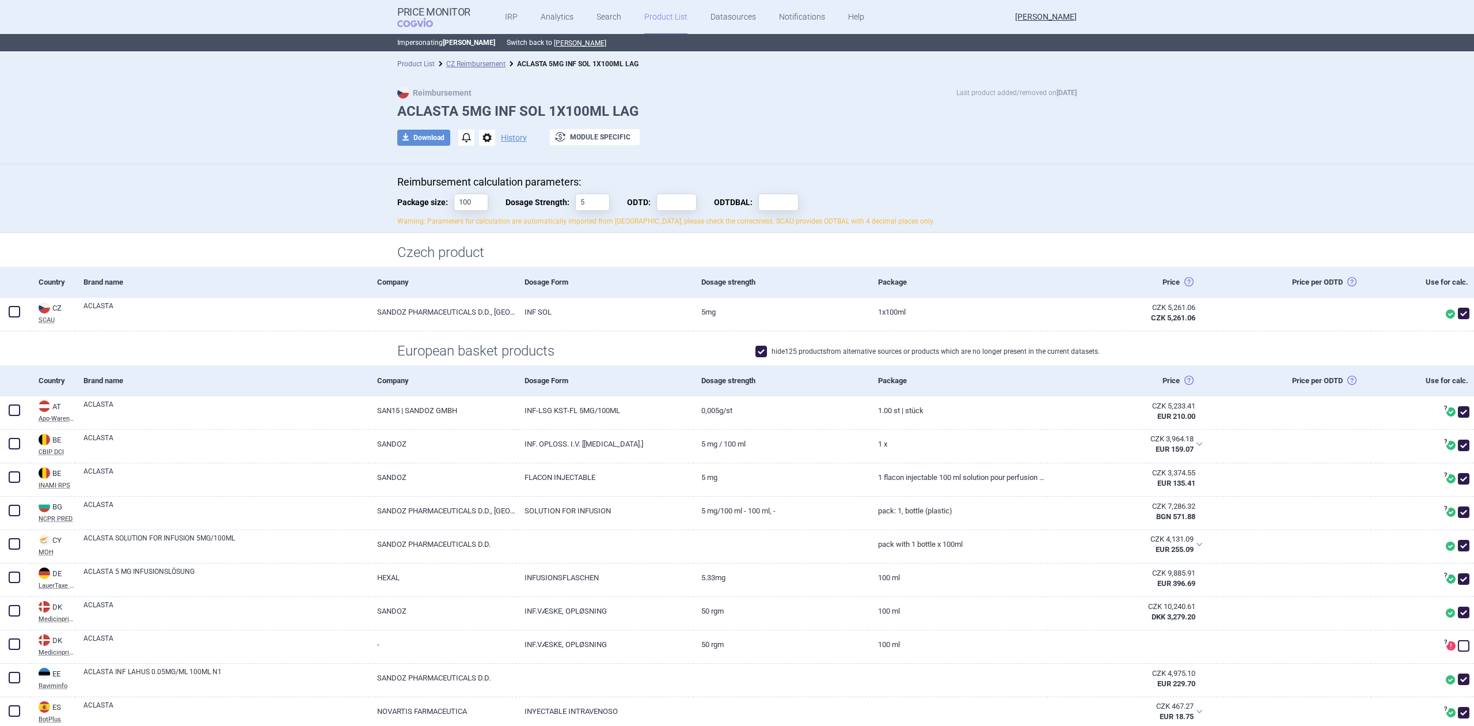
click at [400, 63] on link "Product List" at bounding box center [415, 64] width 37 height 8
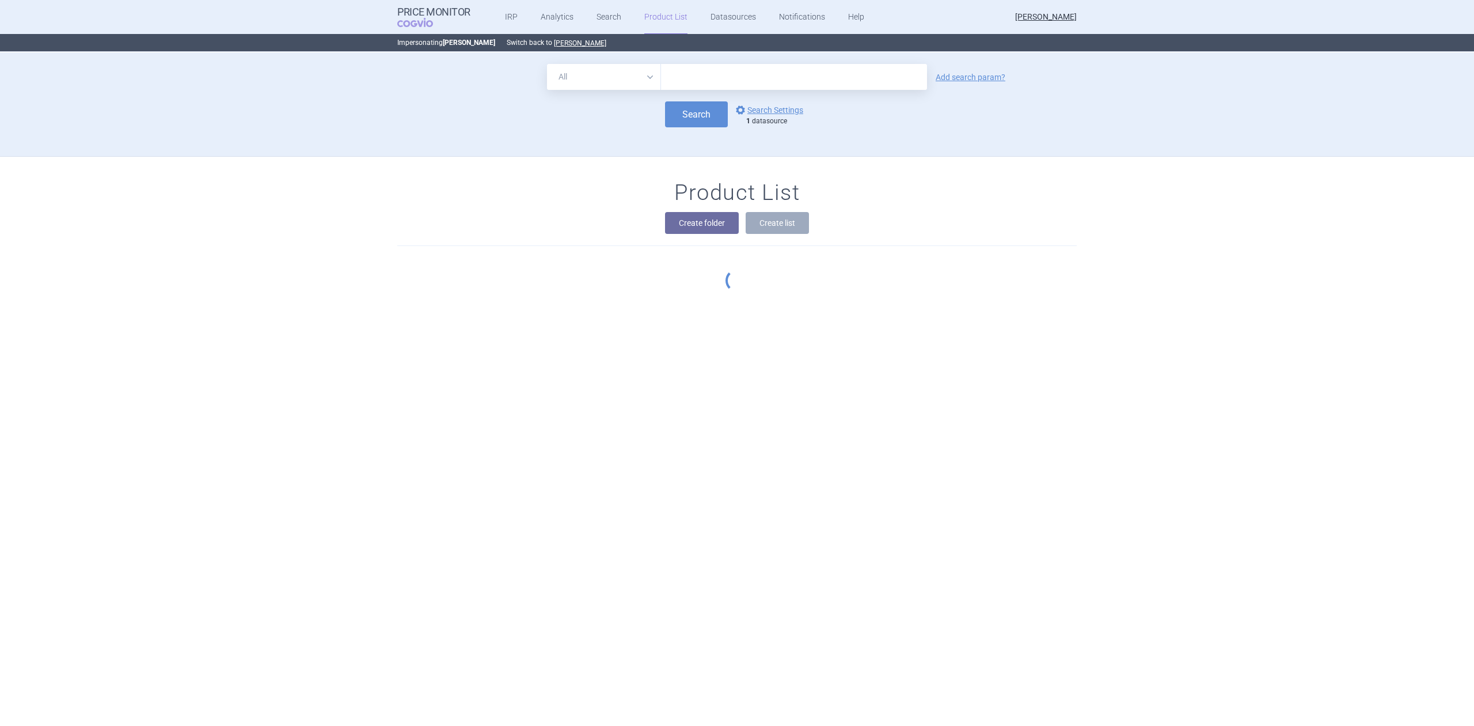
scroll to position [104, 0]
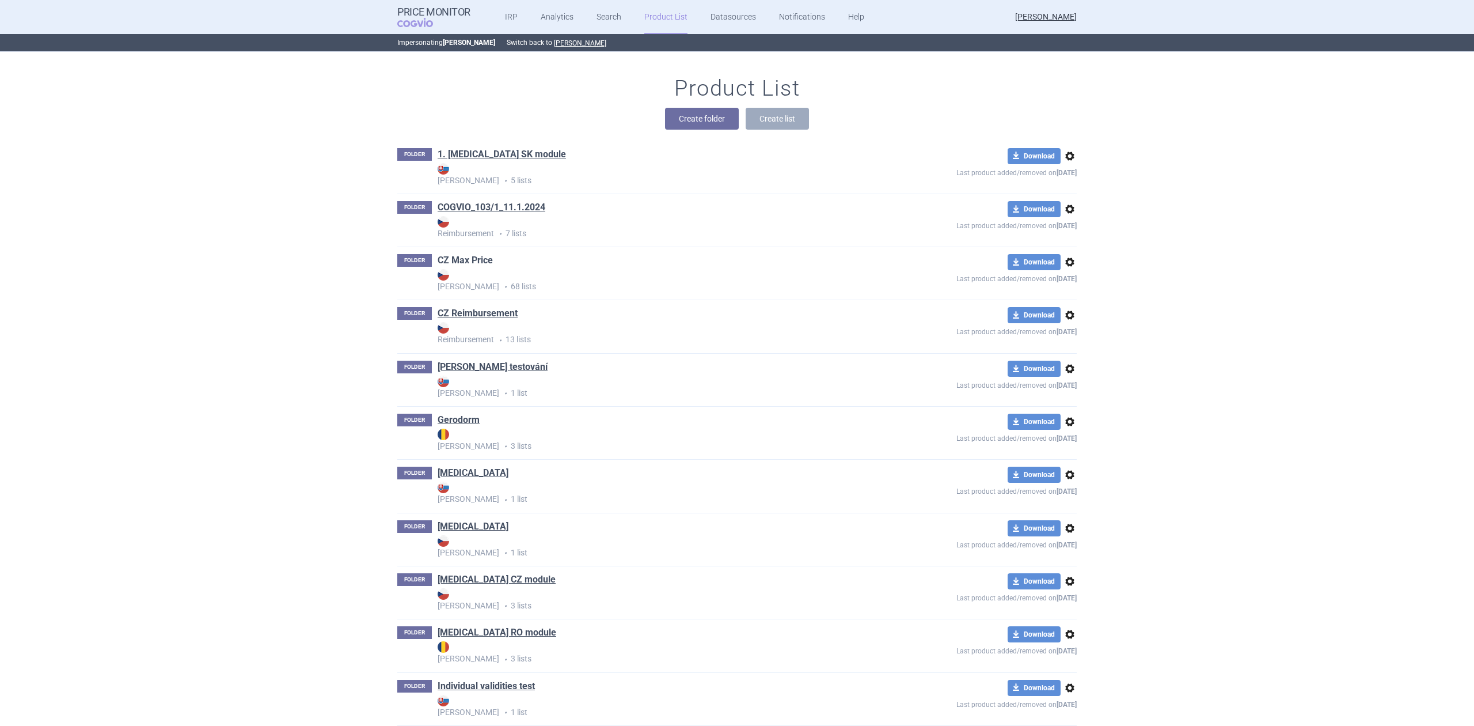
click at [464, 259] on link "CZ Max Price" at bounding box center [465, 260] width 55 height 13
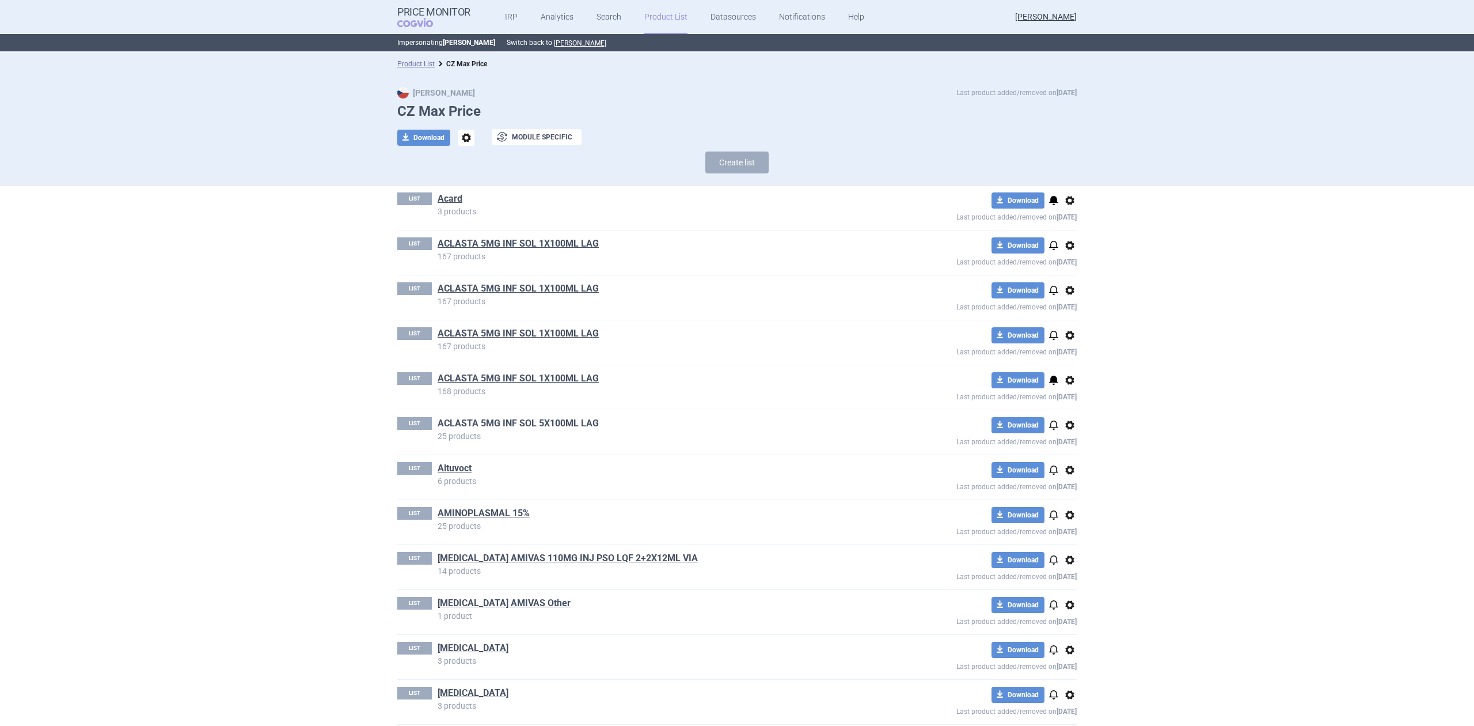
click at [567, 420] on link "ACLASTA 5MG INF SOL 5X100ML LAG" at bounding box center [518, 423] width 161 height 13
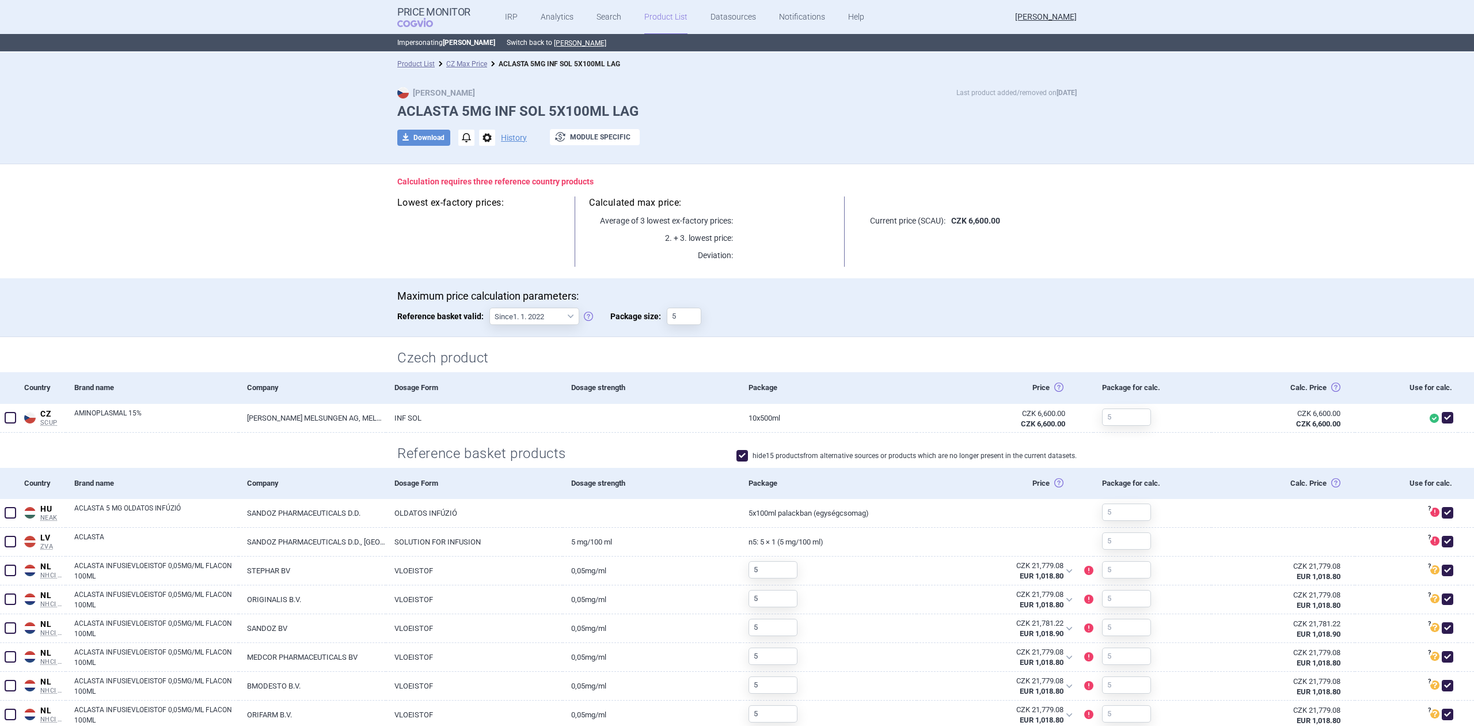
click at [441, 56] on div "Product List CZ Max Price ACLASTA 5MG INF SOL 5X100ML LAG" at bounding box center [737, 63] width 1474 height 23
click at [446, 60] on link "CZ Max Price" at bounding box center [466, 64] width 41 height 8
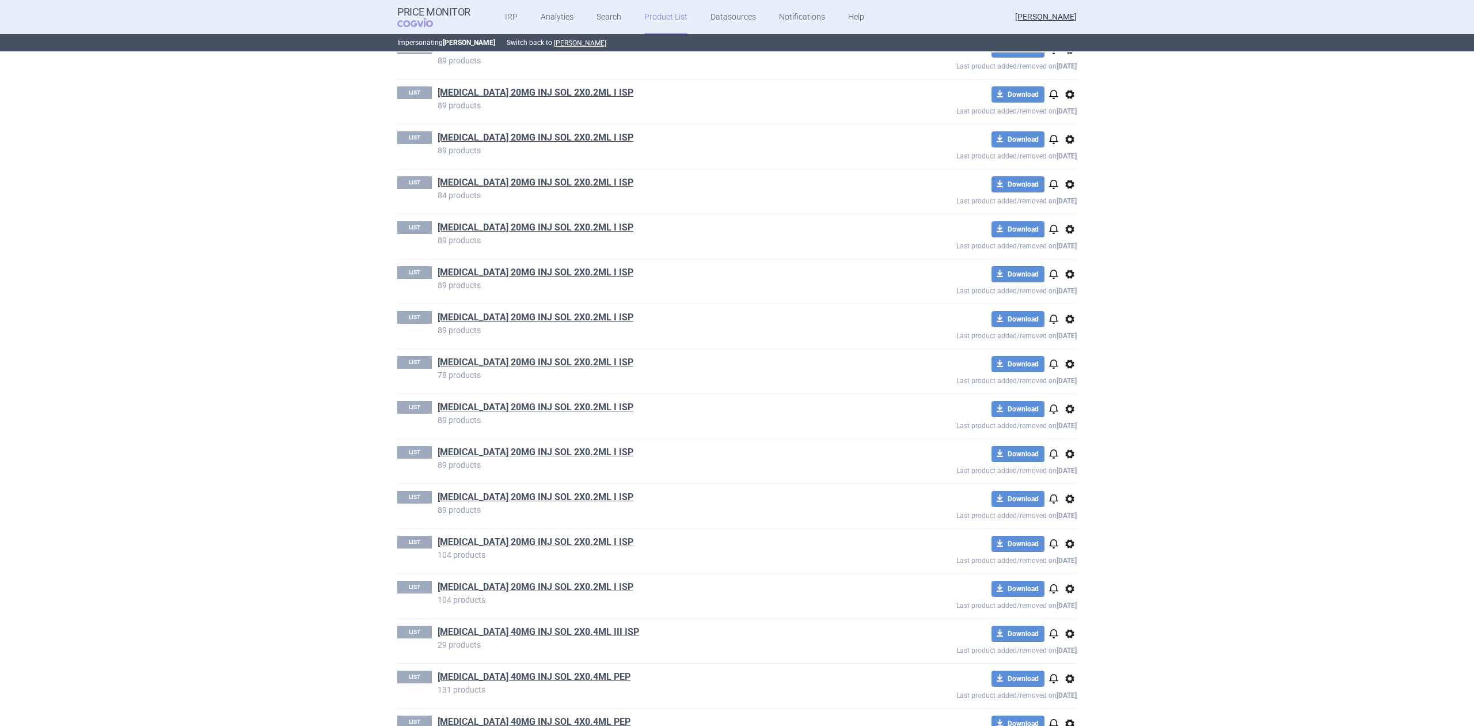
scroll to position [1152, 0]
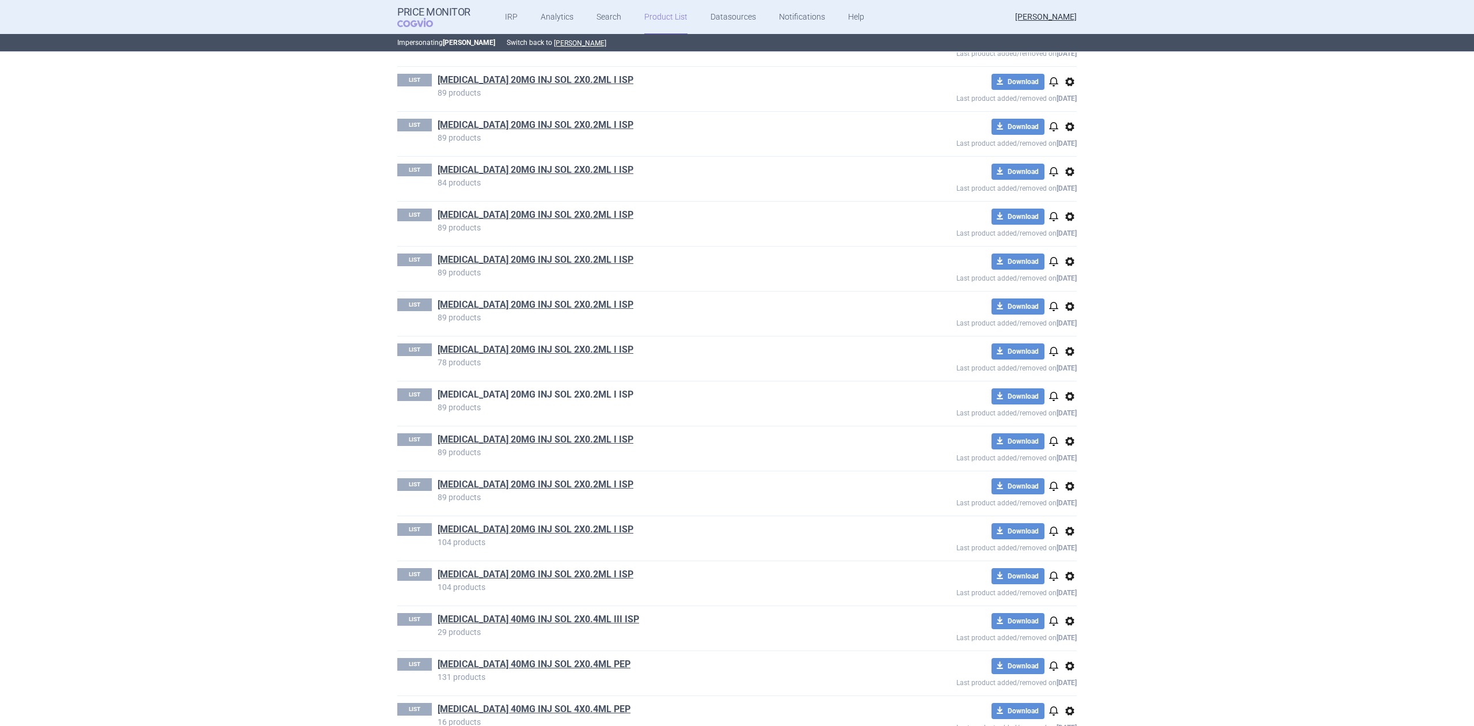
click at [485, 400] on link "[MEDICAL_DATA] 20MG INJ SOL 2X0.2ML I ISP" at bounding box center [536, 394] width 196 height 13
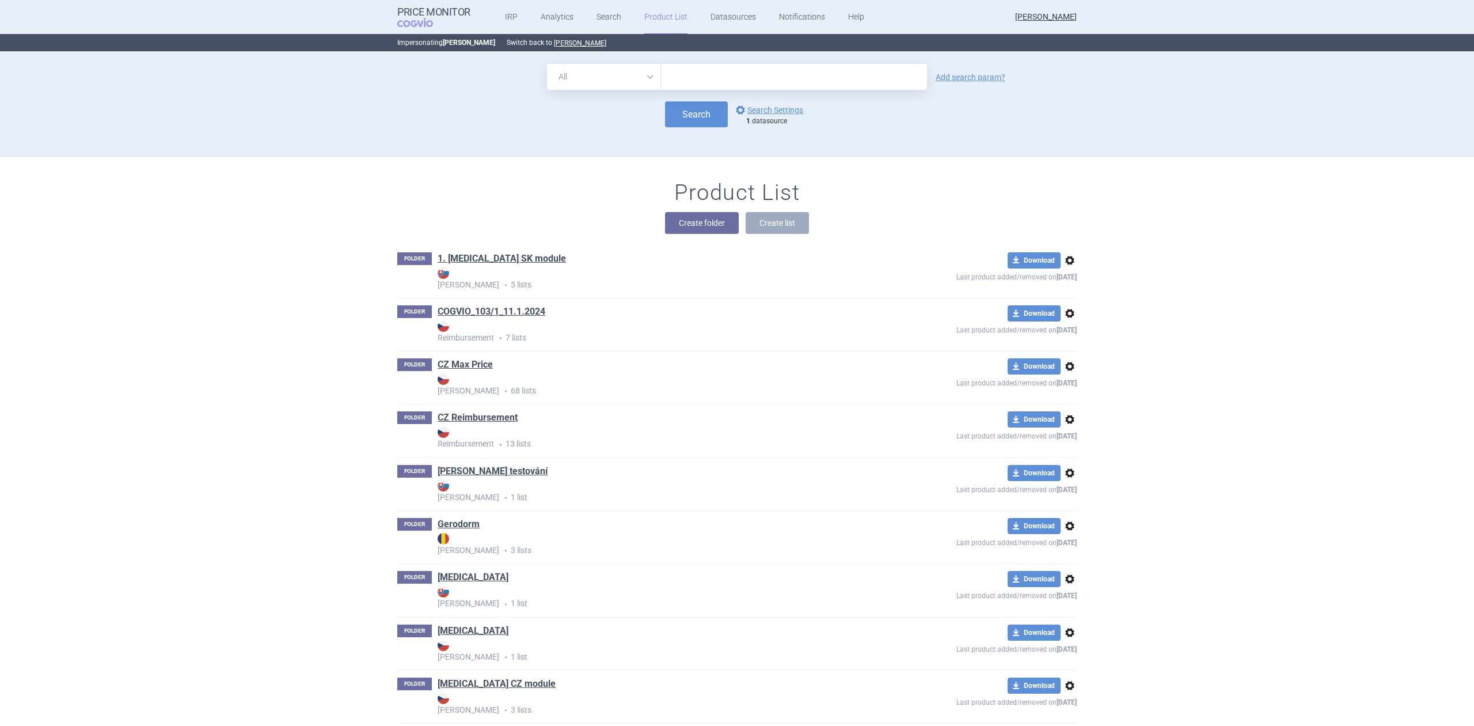
scroll to position [104, 0]
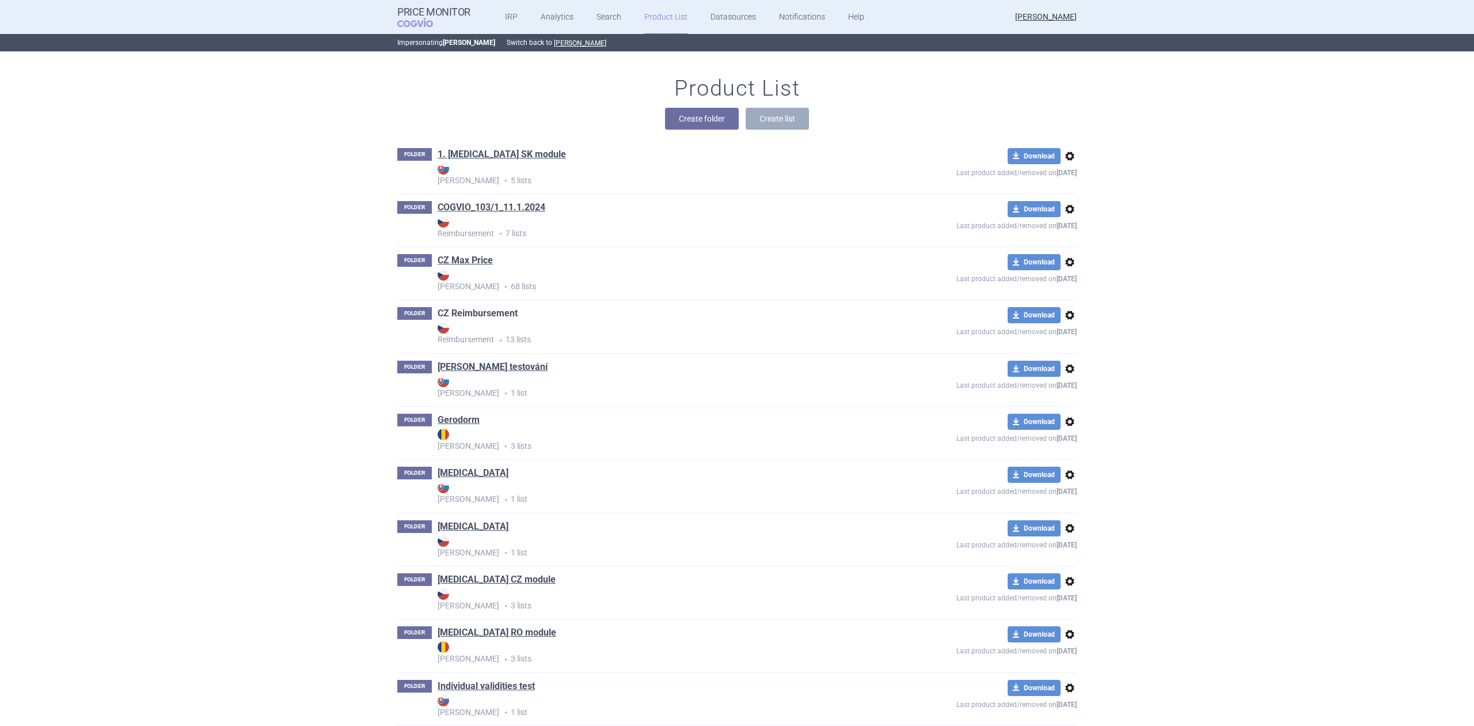
click at [496, 318] on link "CZ Reimbursement" at bounding box center [478, 313] width 80 height 13
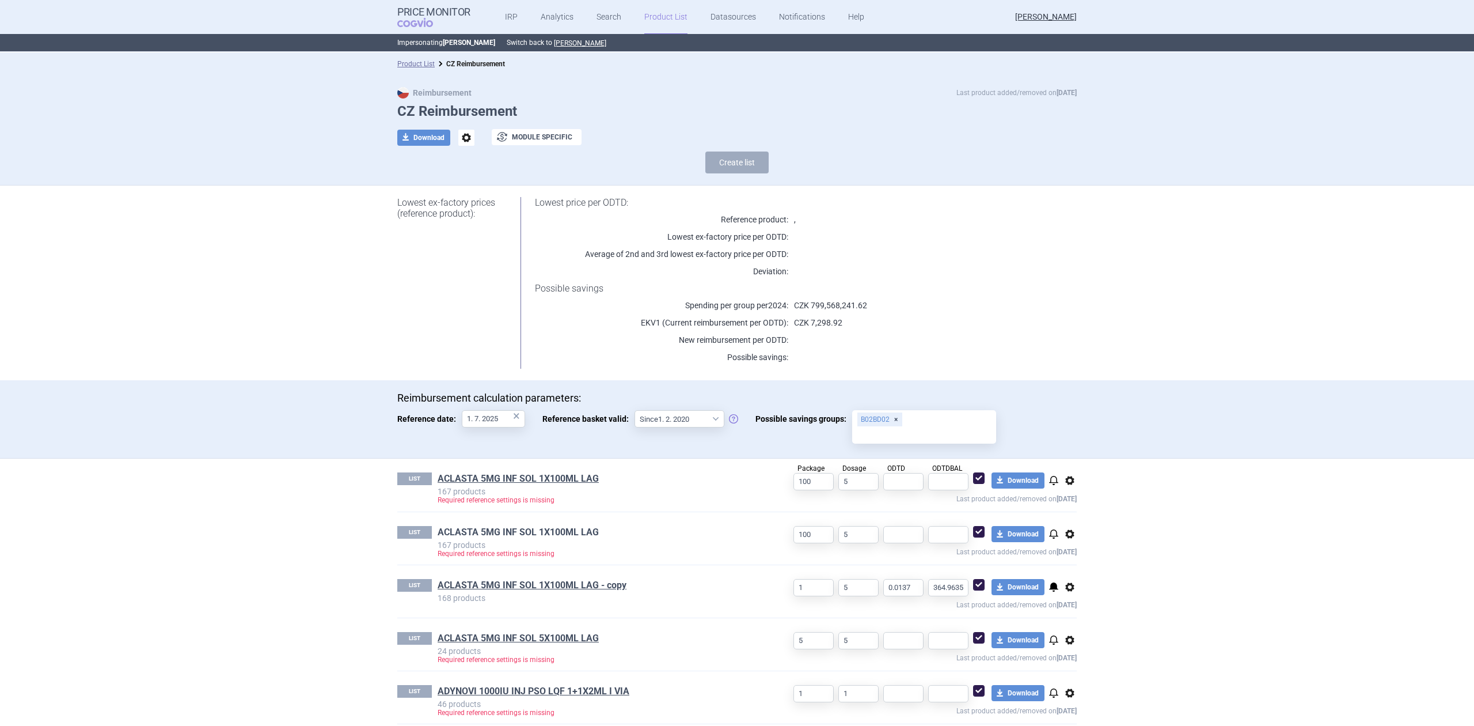
click at [457, 533] on link "ACLASTA 5MG INF SOL 1X100ML LAG" at bounding box center [518, 532] width 161 height 13
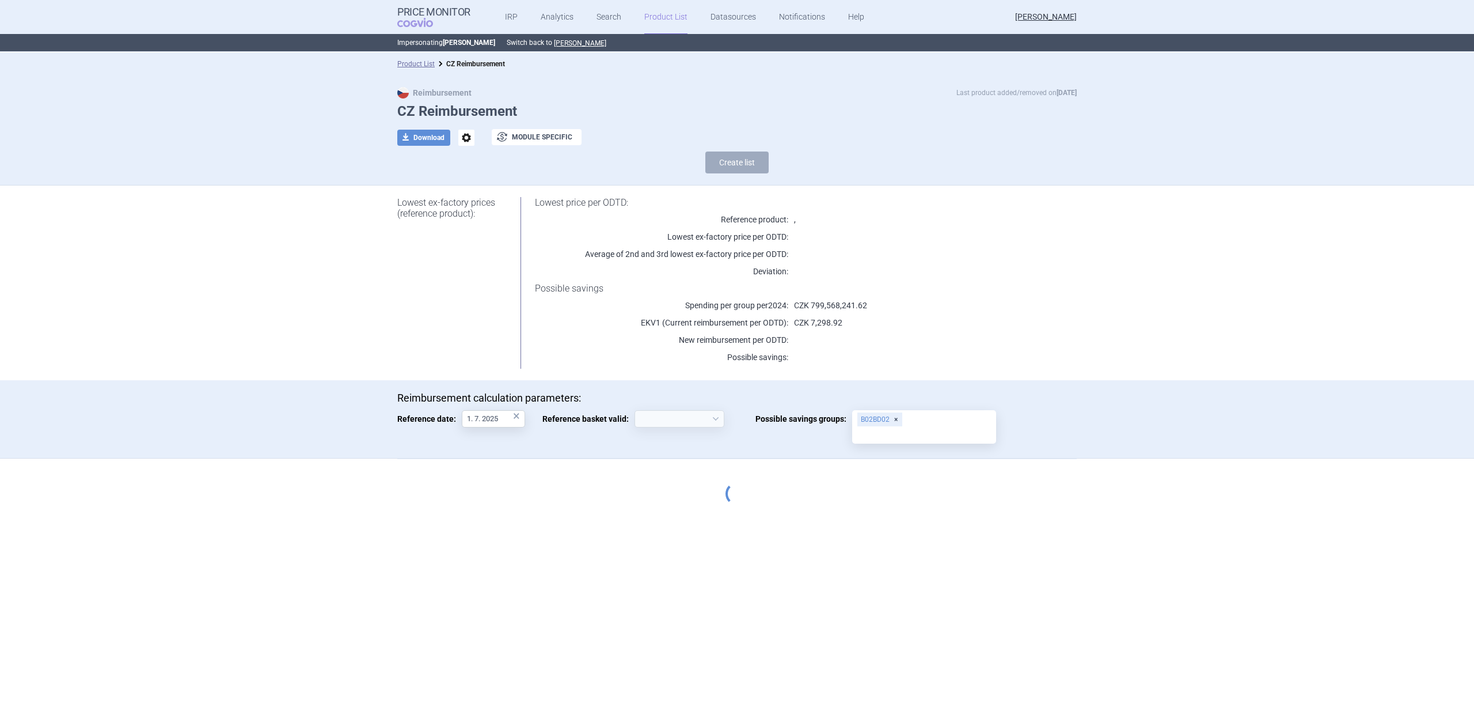
select select "[DATE]"
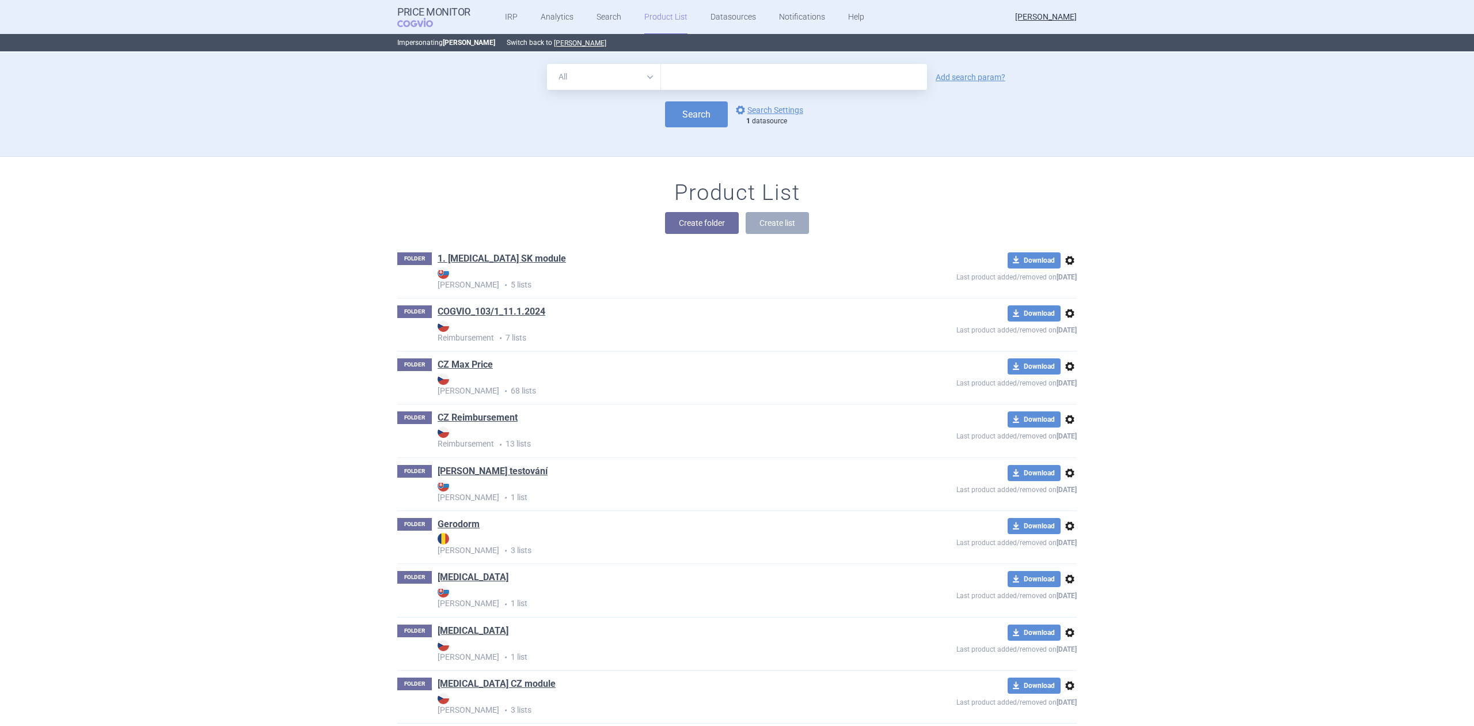
scroll to position [104, 0]
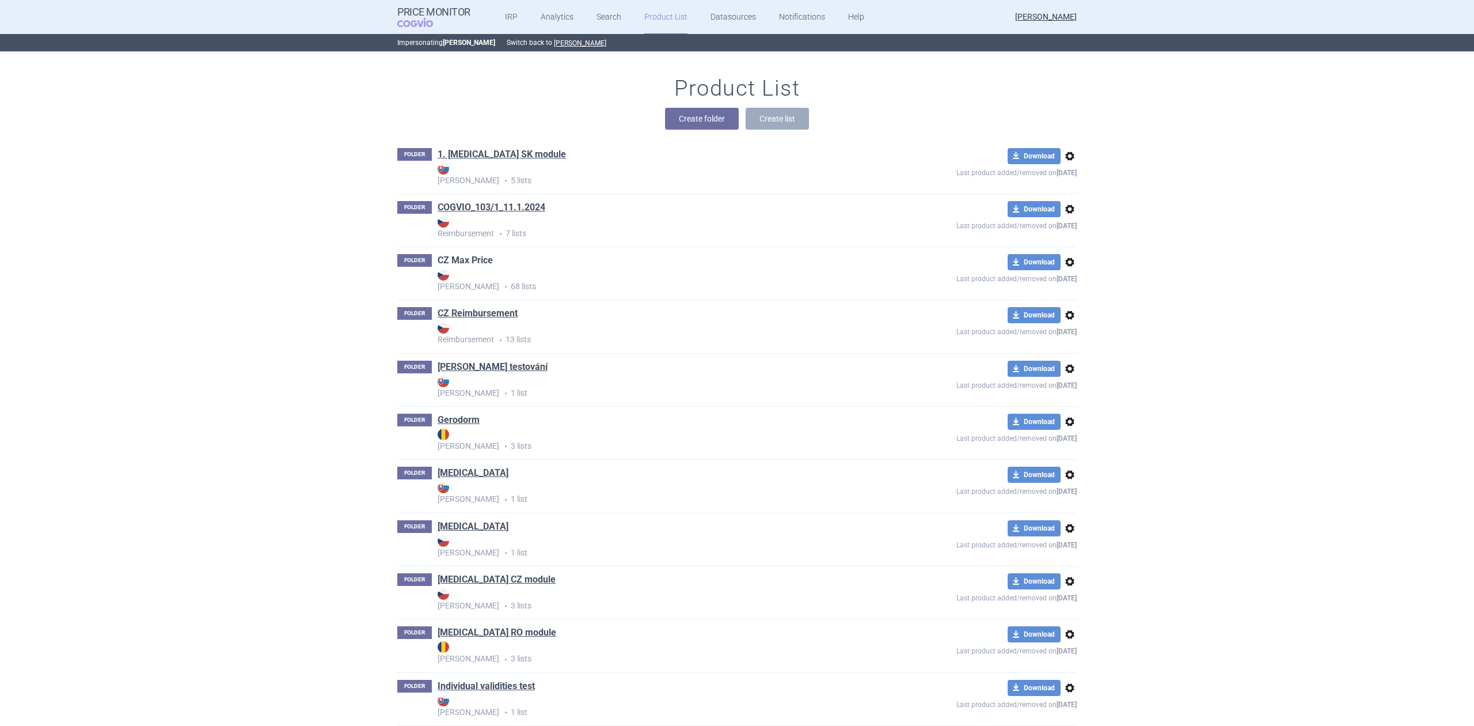
click at [465, 261] on link "CZ Max Price" at bounding box center [465, 260] width 55 height 13
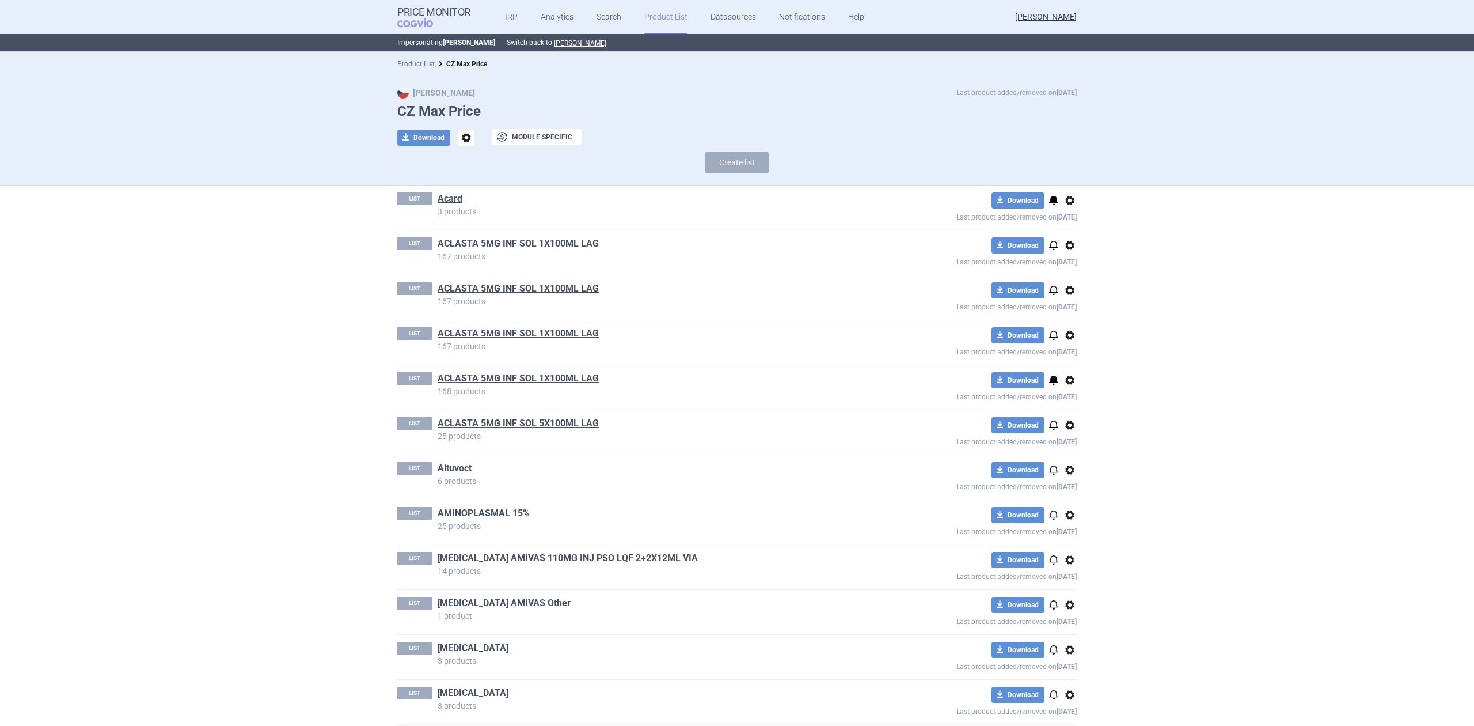
click at [471, 243] on link "ACLASTA 5MG INF SOL 1X100ML LAG" at bounding box center [518, 243] width 161 height 13
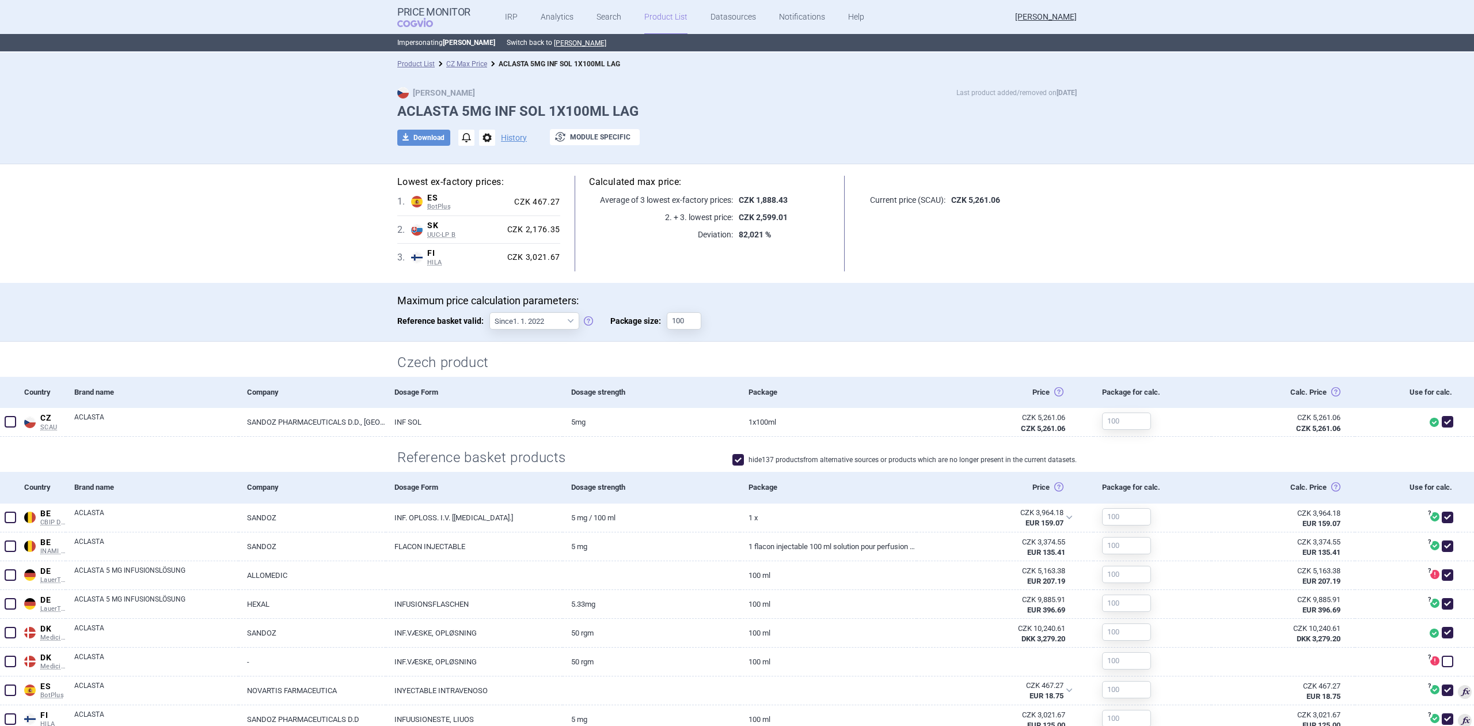
drag, startPoint x: 329, startPoint y: 291, endPoint x: 338, endPoint y: 284, distance: 10.6
click at [328, 291] on div "Maximum price calculation parameters: Reference basket valid: Since 1. 1. 2022 …" at bounding box center [737, 312] width 1474 height 59
click at [706, 222] on p "2. + 3. lowest price:" at bounding box center [661, 217] width 144 height 12
click at [719, 194] on p "Average of 3 lowest ex-factory prices:" at bounding box center [661, 200] width 144 height 12
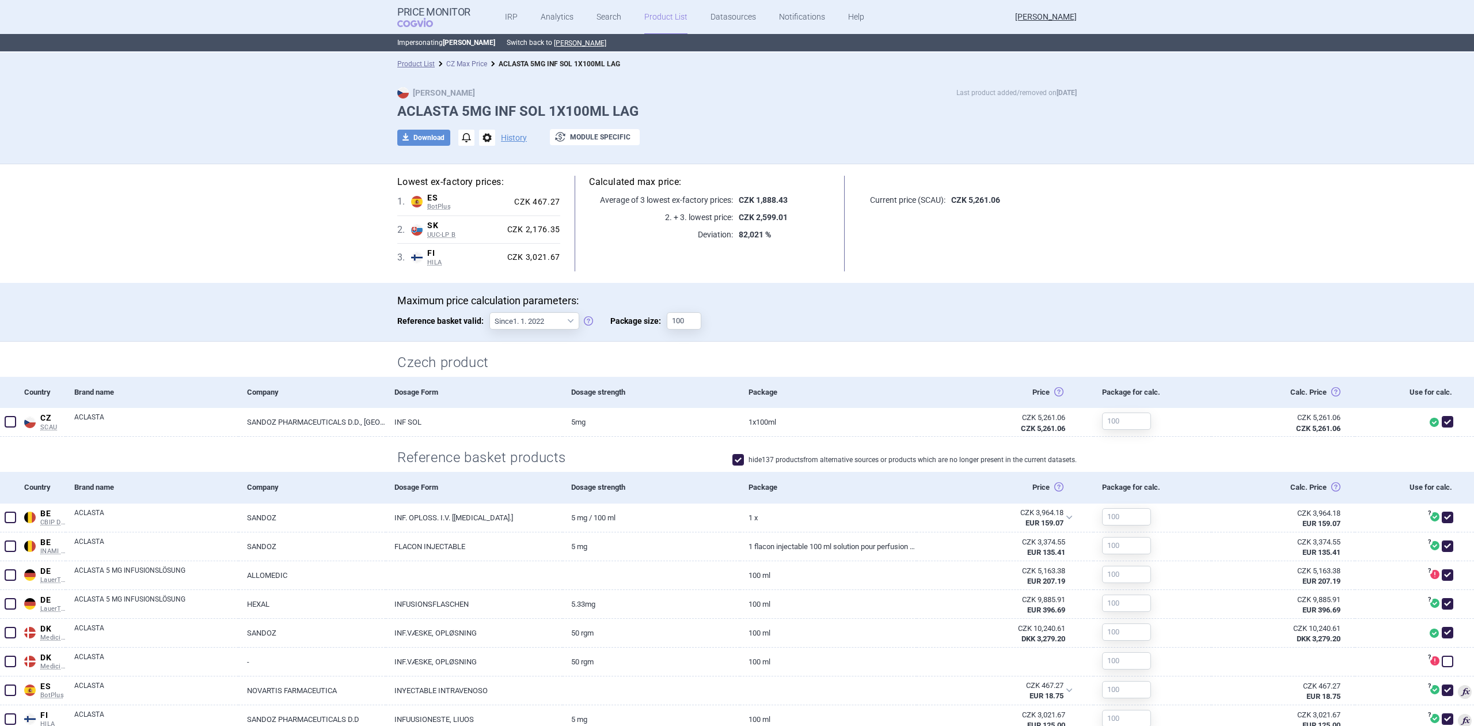
click at [461, 67] on link "CZ Max Price" at bounding box center [466, 64] width 41 height 8
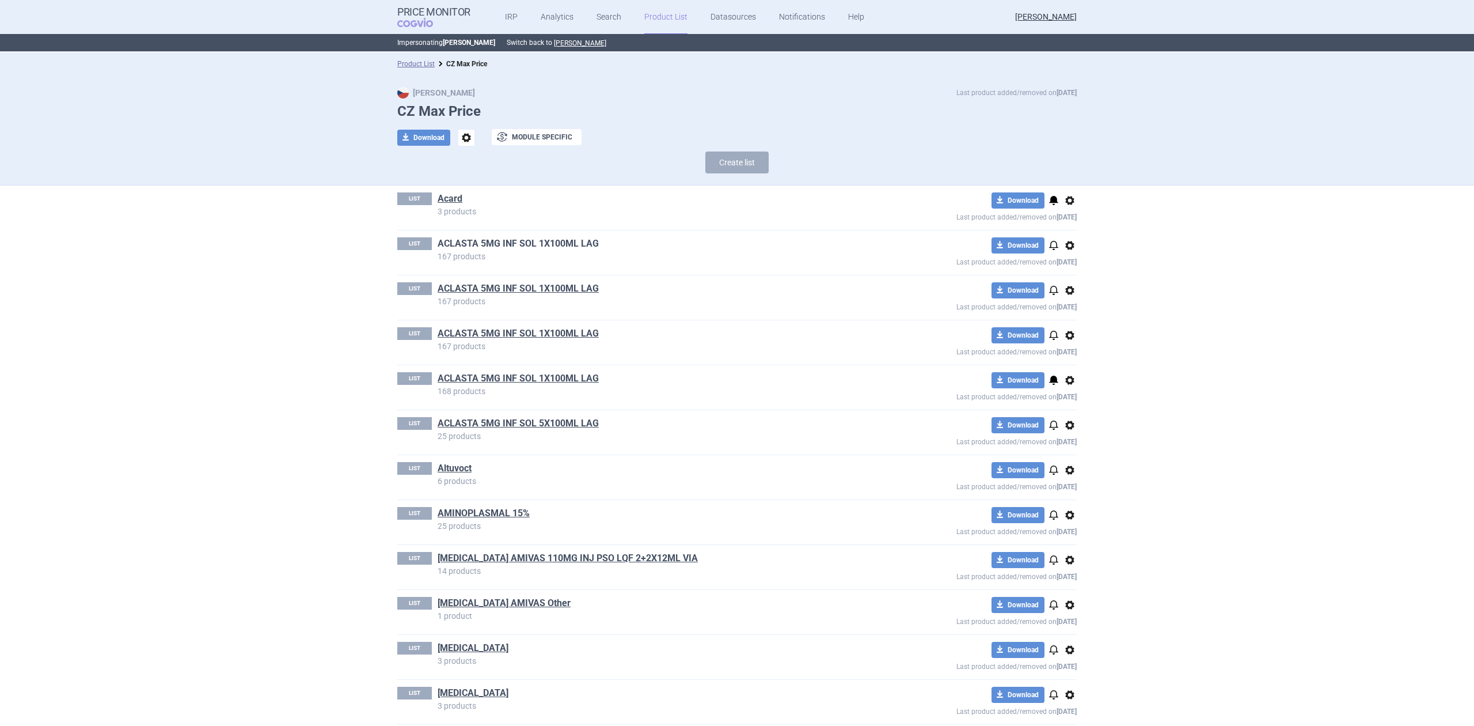
click at [477, 243] on link "ACLASTA 5MG INF SOL 1X100ML LAG" at bounding box center [518, 243] width 161 height 13
